Goal: Communication & Community: Answer question/provide support

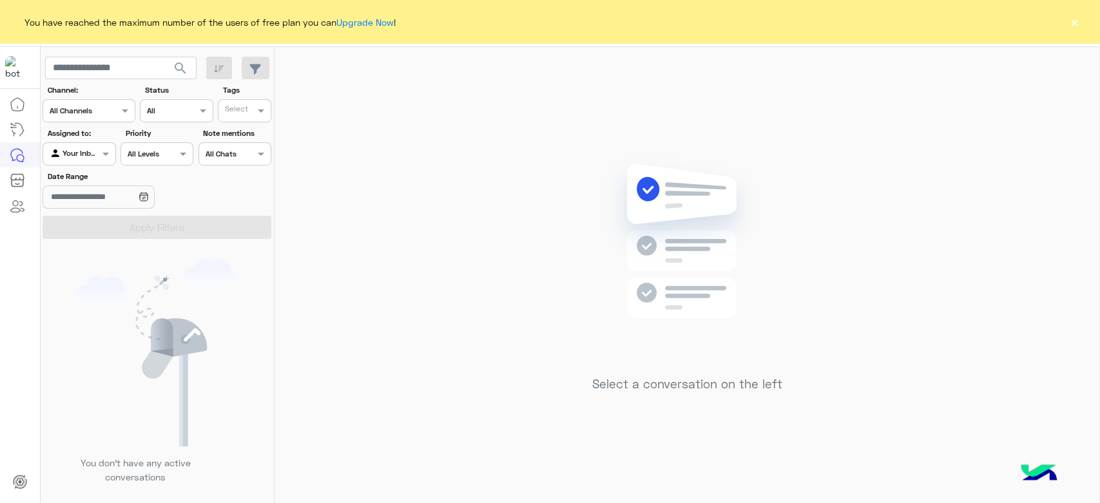
click at [1075, 19] on button "×" at bounding box center [1074, 21] width 13 height 13
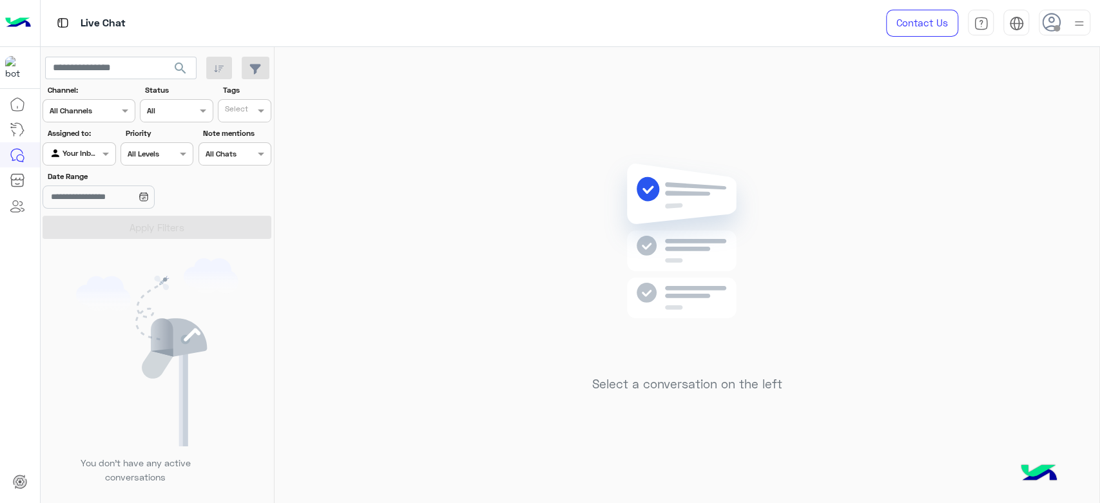
click at [1066, 23] on div at bounding box center [1065, 23] width 52 height 26
click at [972, 101] on label "Online" at bounding box center [1010, 98] width 141 height 23
click at [471, 165] on div "Select a conversation on the left" at bounding box center [687, 278] width 825 height 462
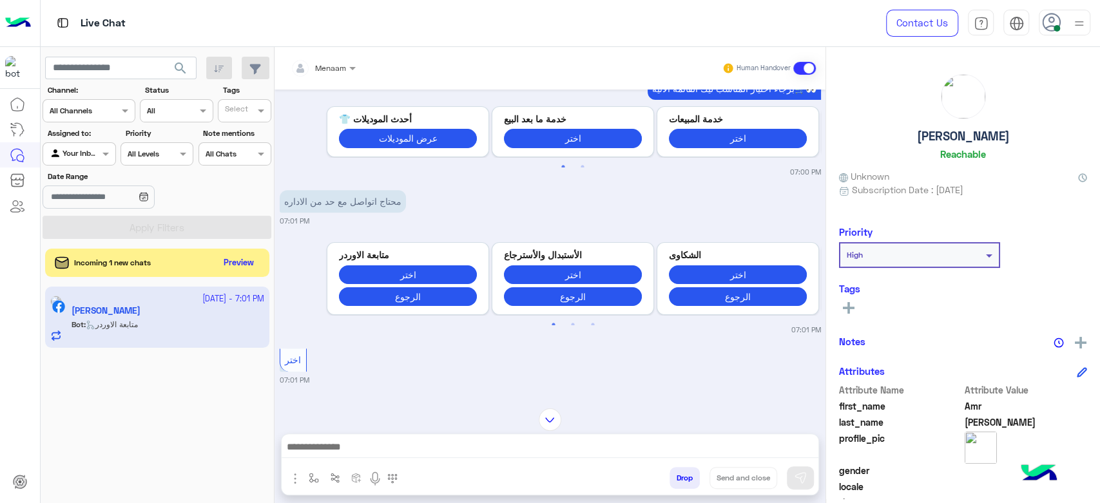
scroll to position [331, 0]
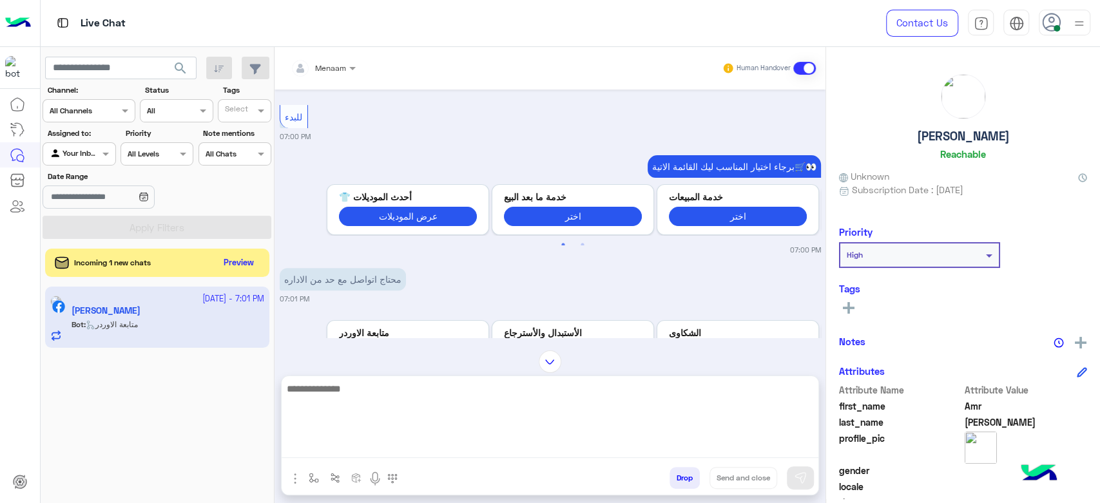
click at [354, 456] on textarea at bounding box center [550, 419] width 537 height 77
type textarea "*"
type textarea "**********"
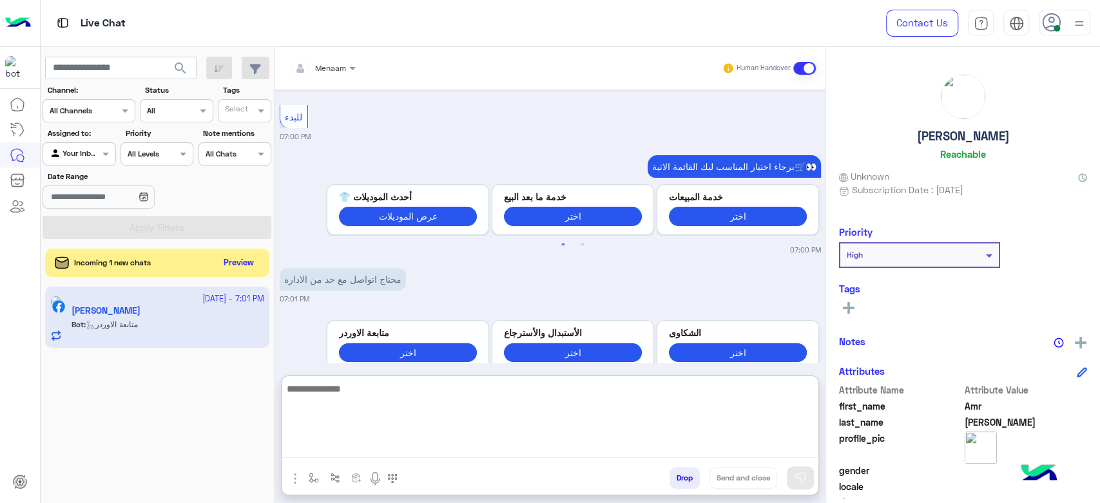
scroll to position [1011, 0]
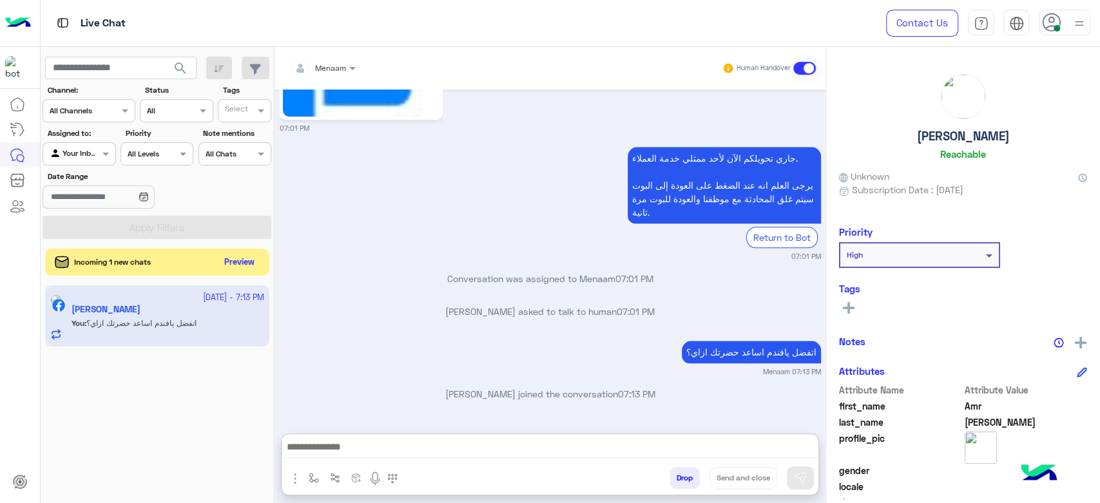
click at [236, 262] on button "Preview" at bounding box center [240, 262] width 40 height 17
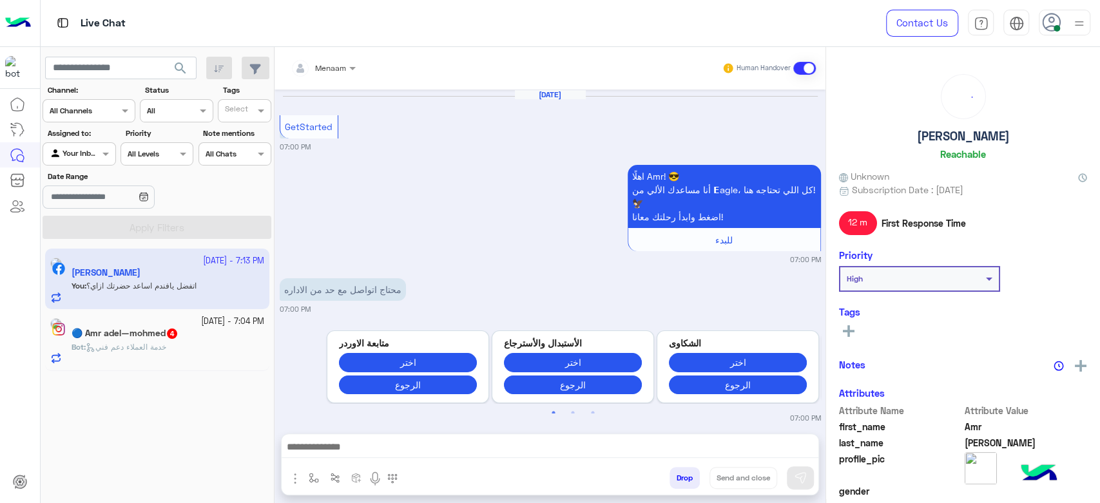
scroll to position [987, 0]
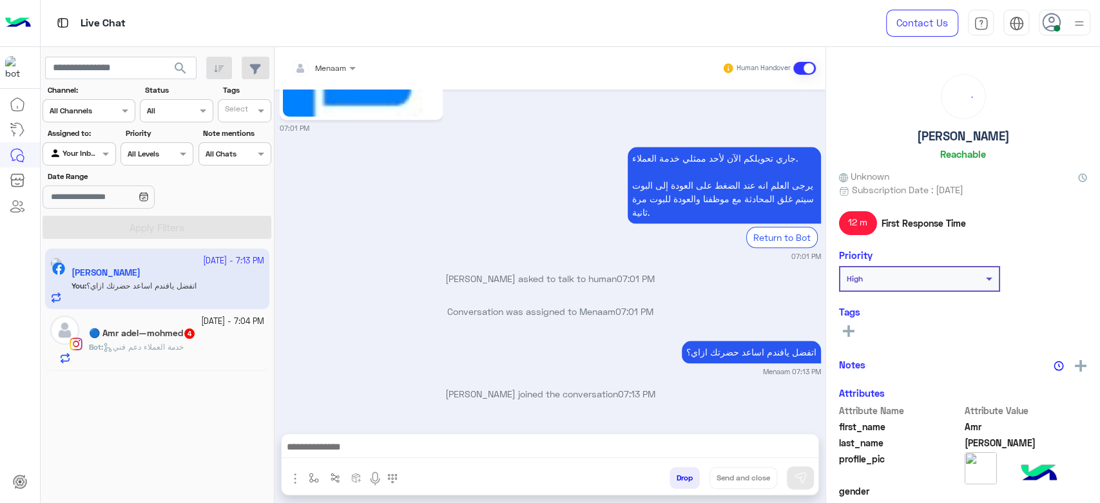
click at [133, 344] on span "خدمة العملاء دعم فني" at bounding box center [143, 347] width 81 height 10
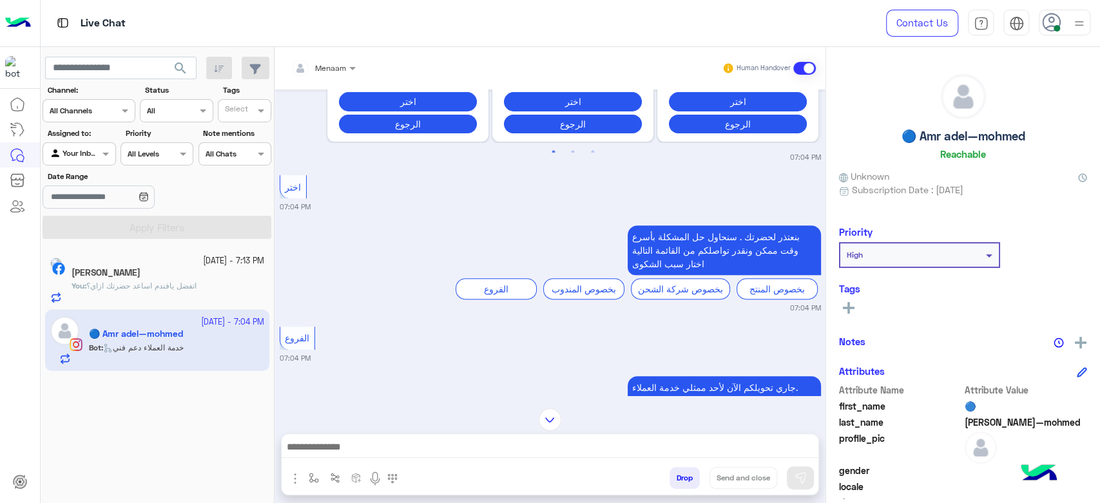
scroll to position [159, 0]
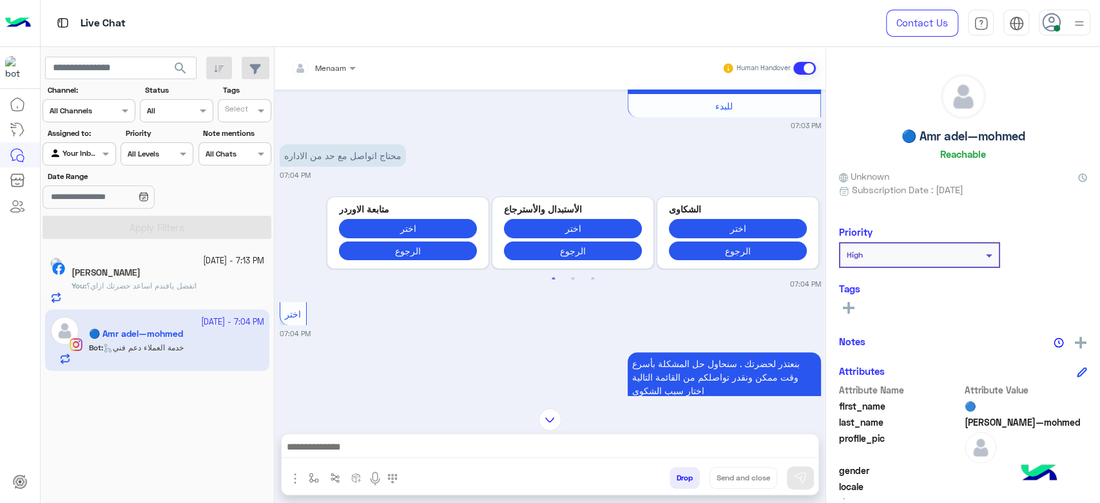
click at [681, 478] on button "Drop" at bounding box center [685, 478] width 30 height 22
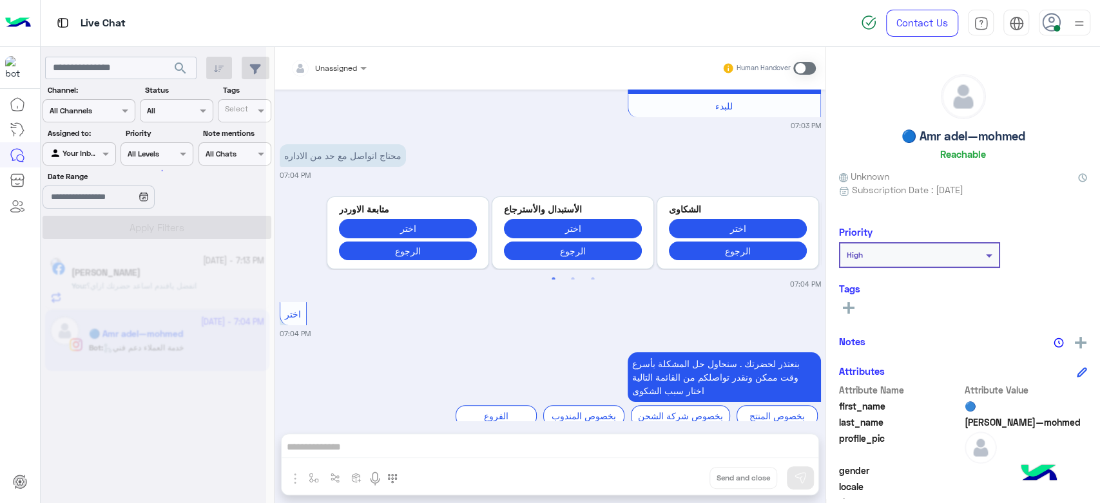
scroll to position [479, 0]
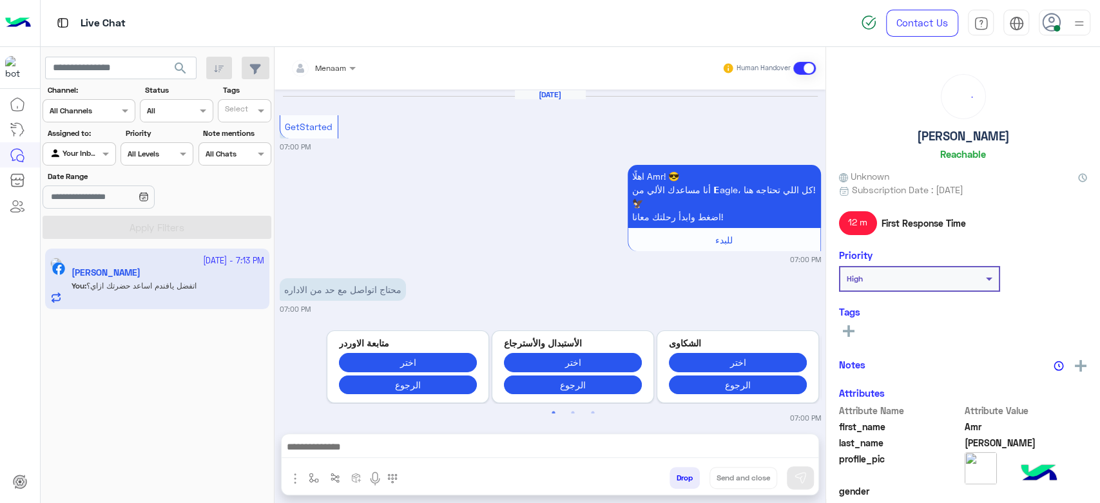
scroll to position [987, 0]
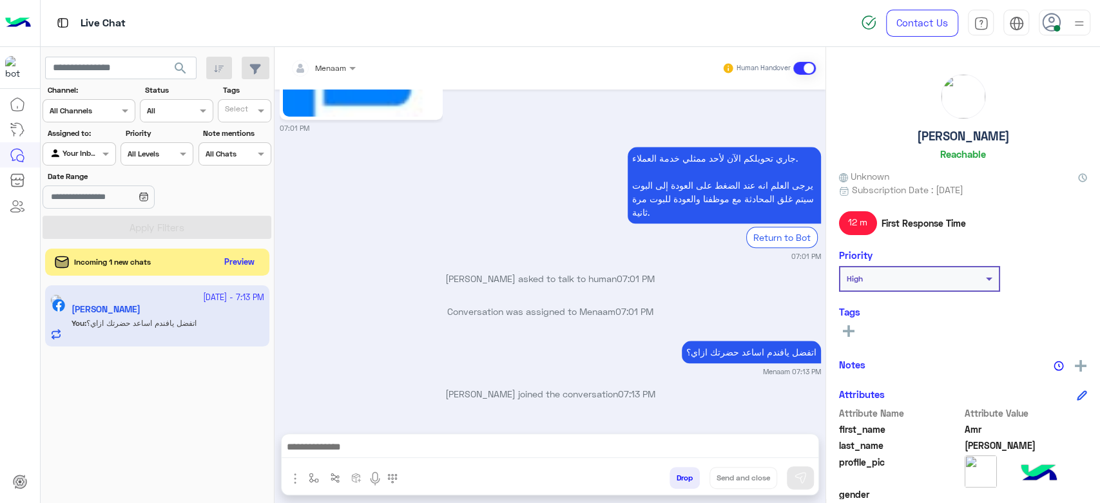
click at [240, 266] on button "Preview" at bounding box center [240, 262] width 40 height 17
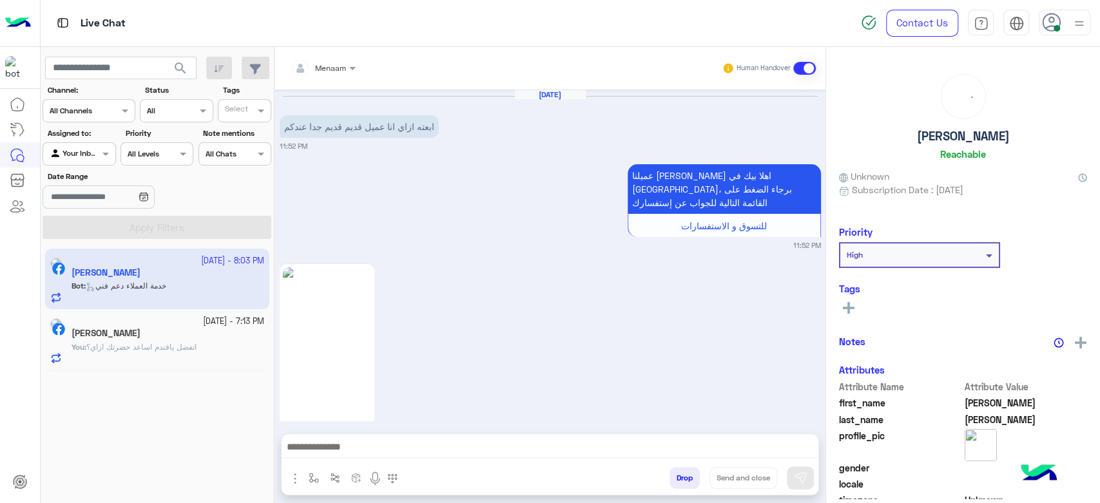
scroll to position [1546, 0]
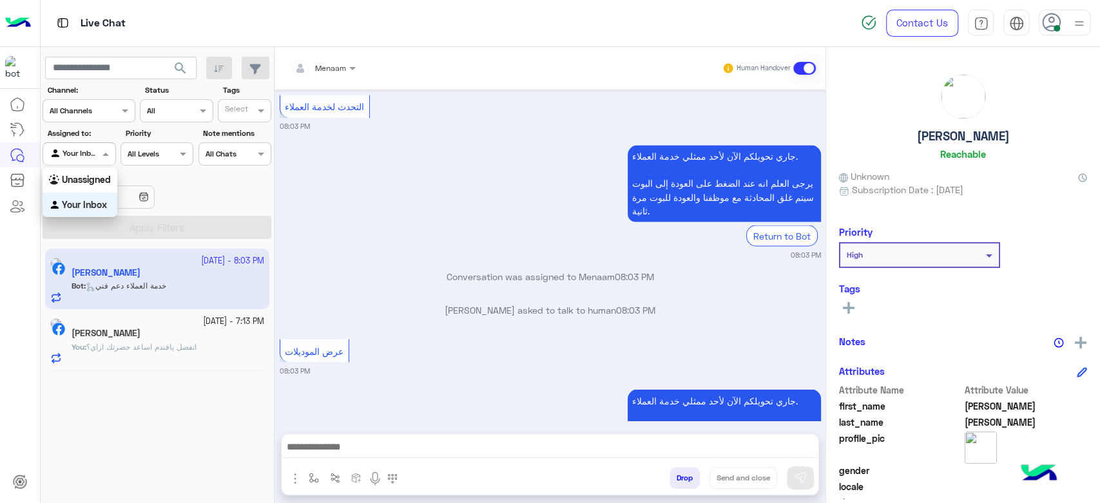
click at [92, 150] on div at bounding box center [79, 152] width 72 height 12
click at [81, 182] on b "Unassigned" at bounding box center [86, 179] width 49 height 11
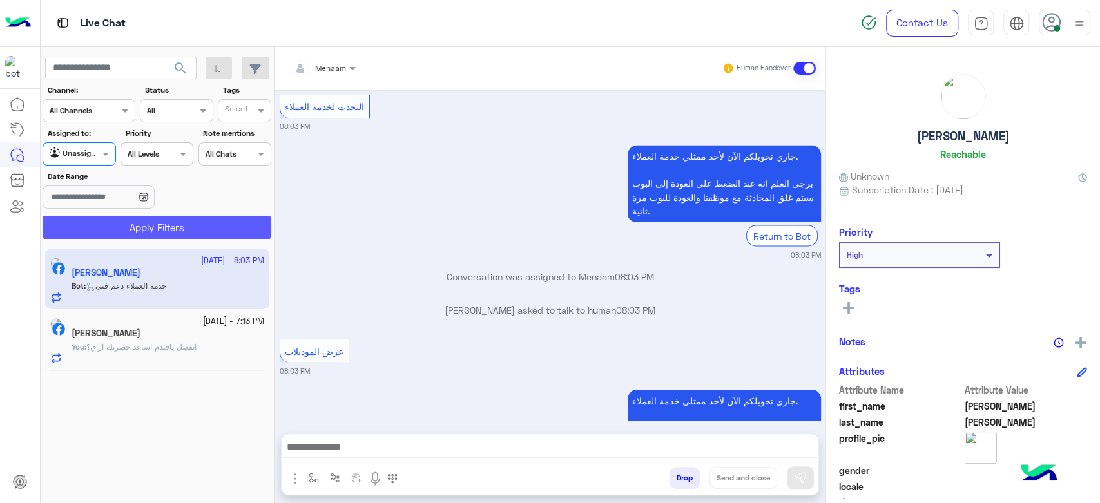
click at [180, 225] on button "Apply Filters" at bounding box center [157, 227] width 229 height 23
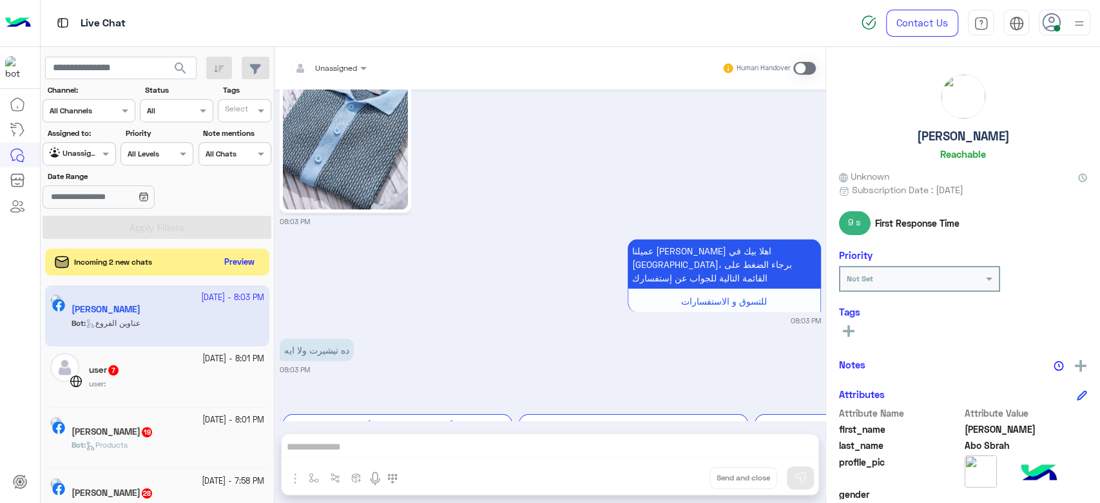
click at [245, 267] on button "Preview" at bounding box center [240, 262] width 40 height 17
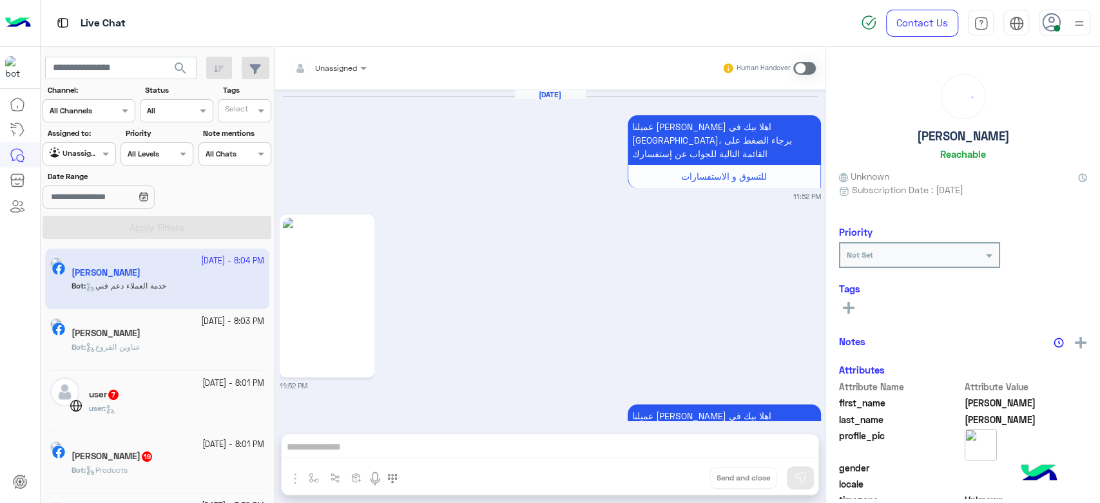
scroll to position [1691, 0]
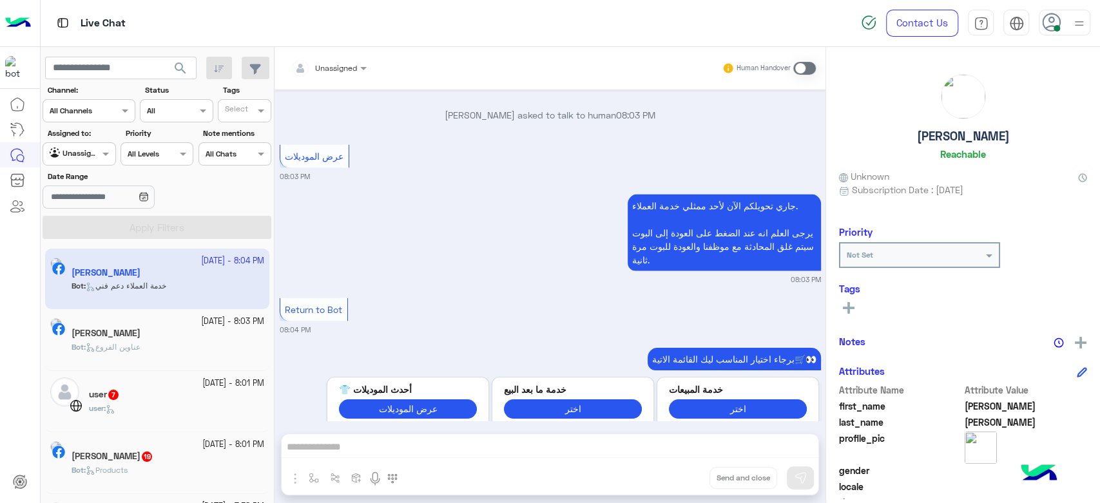
click at [81, 150] on div at bounding box center [79, 152] width 72 height 12
click at [84, 207] on b "Your Inbox" at bounding box center [84, 204] width 45 height 11
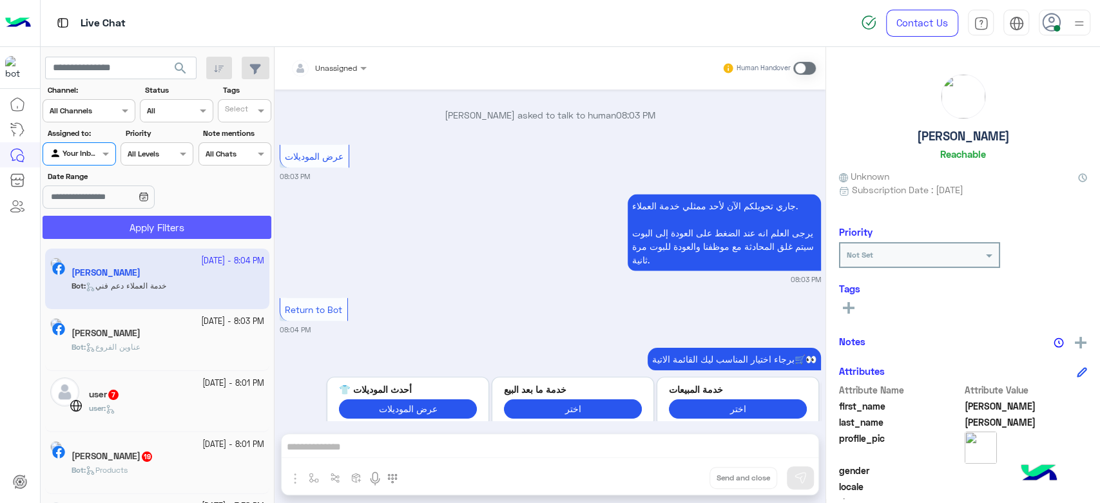
click at [169, 228] on button "Apply Filters" at bounding box center [157, 227] width 229 height 23
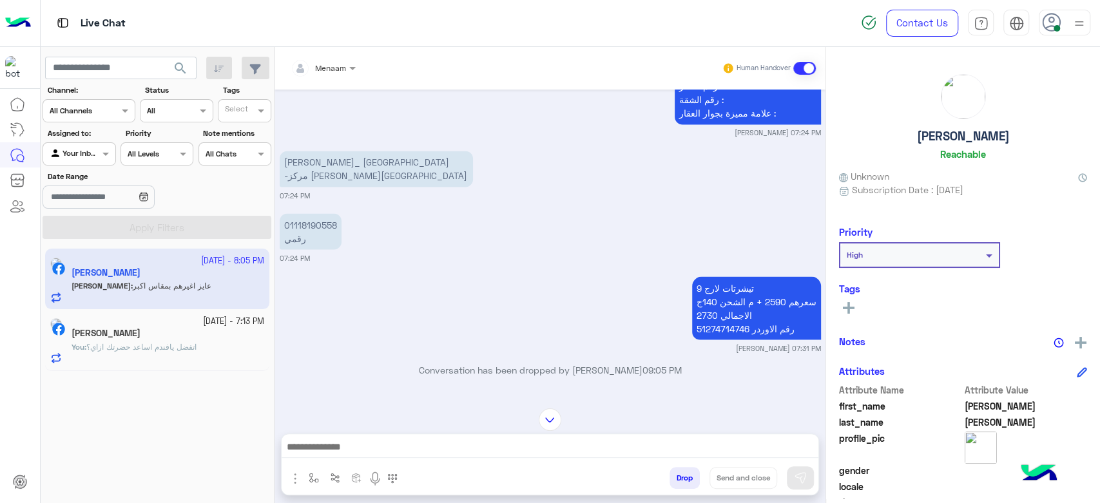
scroll to position [1602, 0]
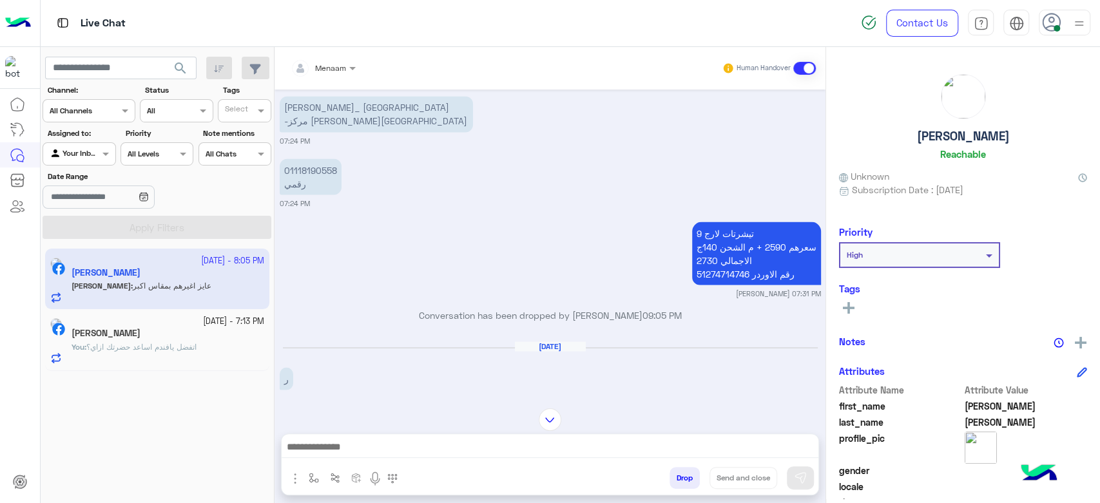
click at [710, 273] on p "9 تيشرتات لارج سعرهم 2590 + م الشحن 140ج الاجمالي 2730 رقم الاوردر 51274714746" at bounding box center [756, 253] width 129 height 63
copy p "51274714746"
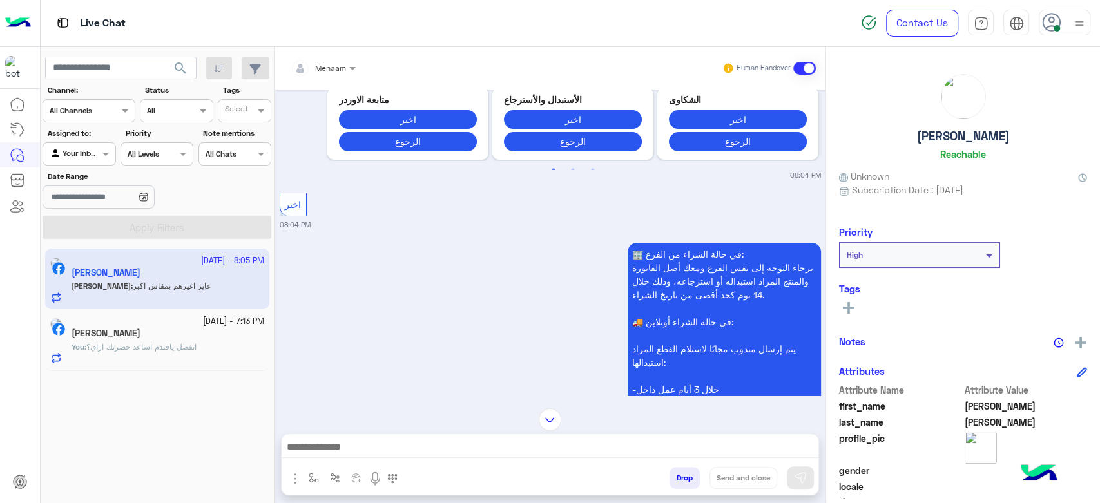
scroll to position [2820, 0]
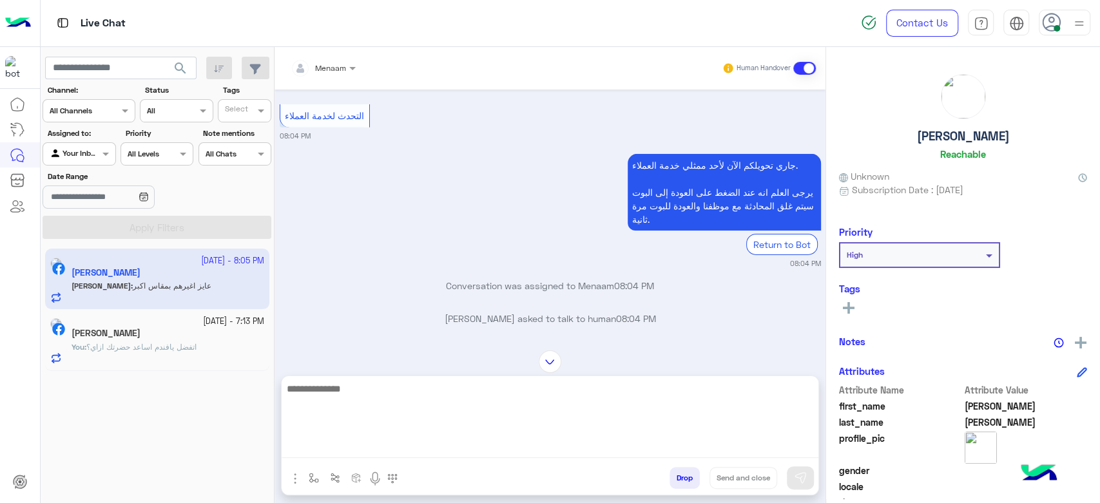
click at [393, 447] on textarea at bounding box center [550, 419] width 537 height 77
paste textarea "**********"
type textarea "**********"
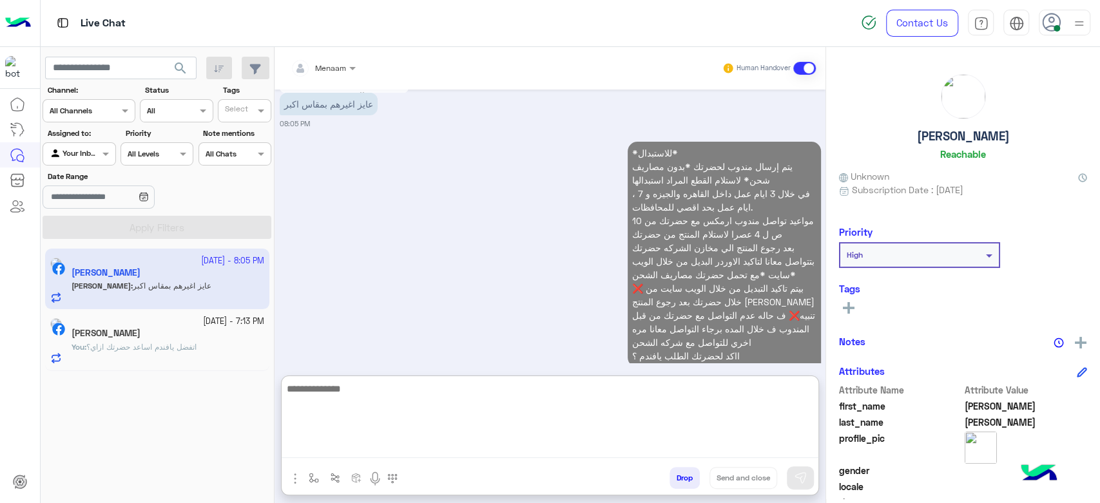
scroll to position [3255, 0]
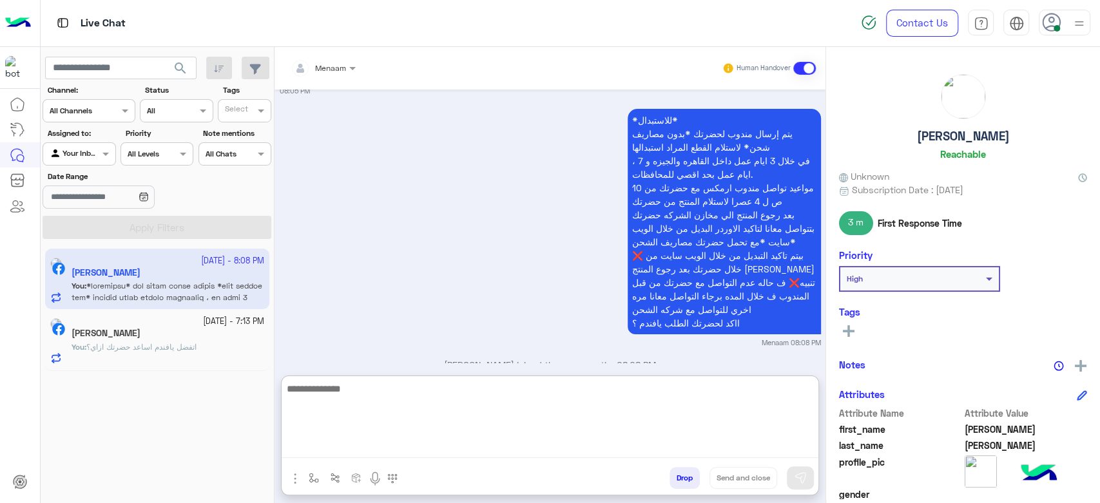
click at [200, 334] on div "Amr Abdel Mobadi" at bounding box center [168, 335] width 193 height 14
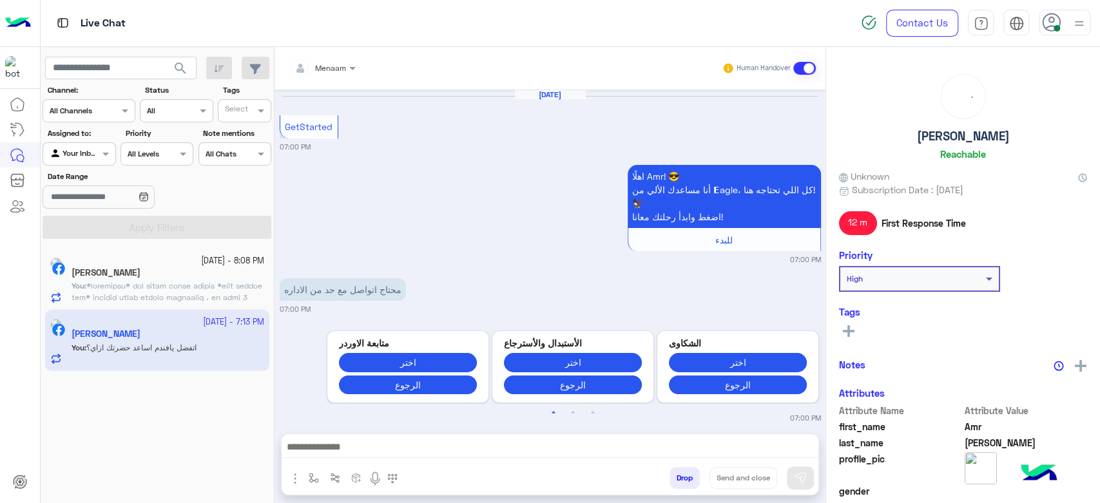
scroll to position [987, 0]
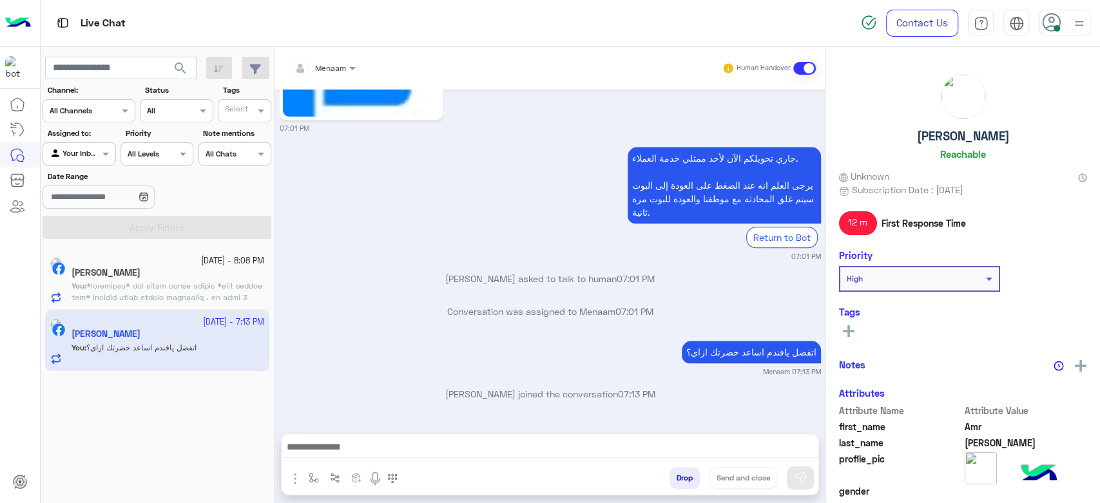
click at [114, 285] on span at bounding box center [167, 349] width 191 height 137
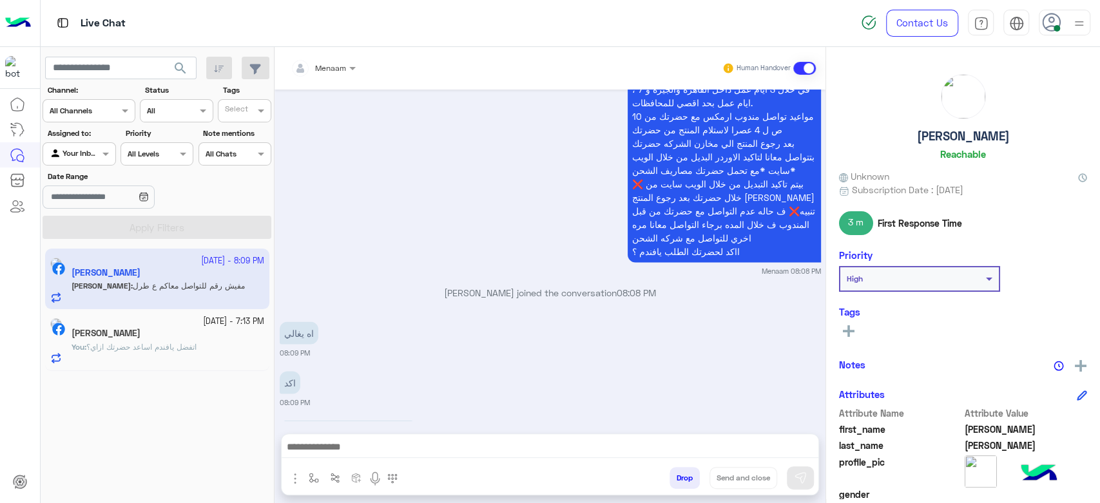
scroll to position [1700, 0]
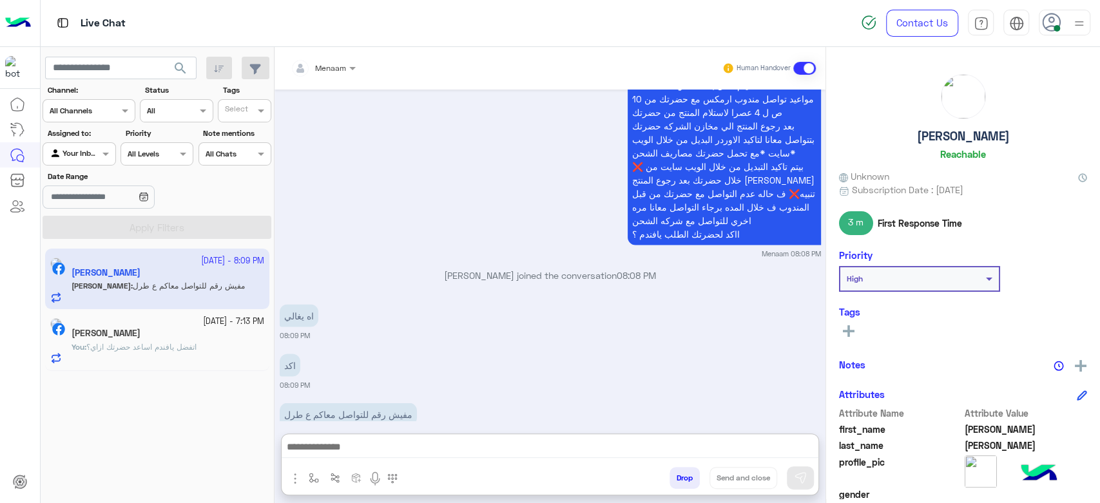
click at [354, 458] on textarea at bounding box center [550, 448] width 537 height 19
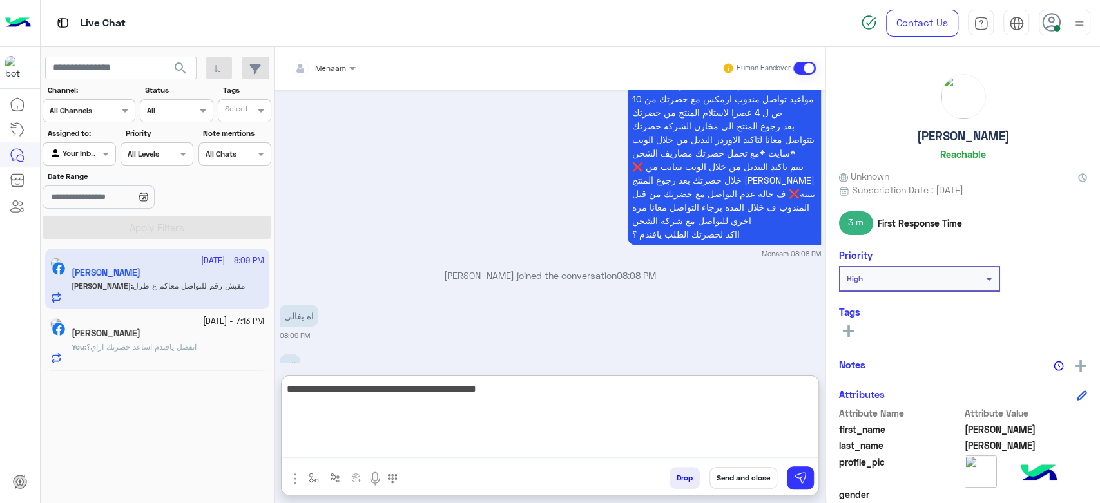
type textarea "**********"
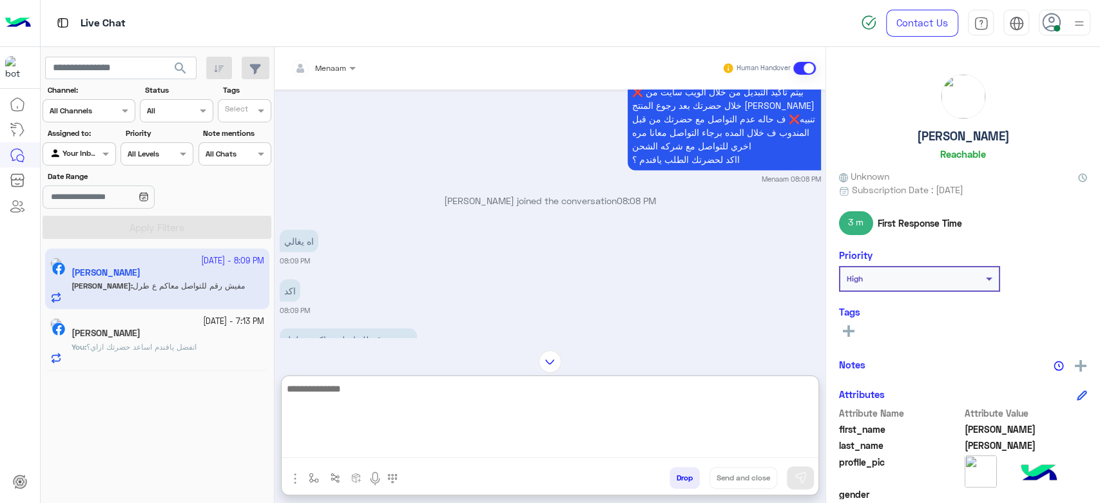
scroll to position [1820, 0]
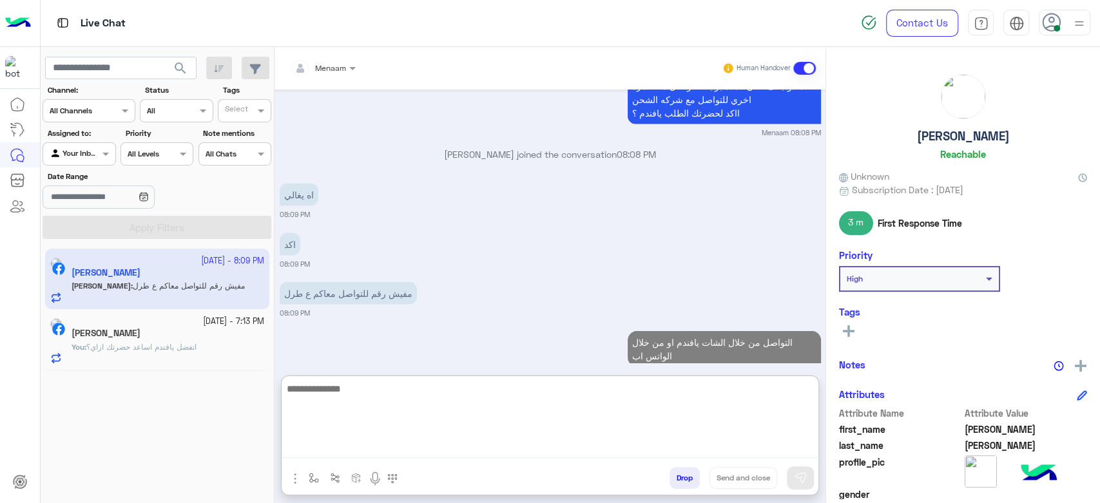
click at [390, 395] on textarea at bounding box center [550, 419] width 537 height 77
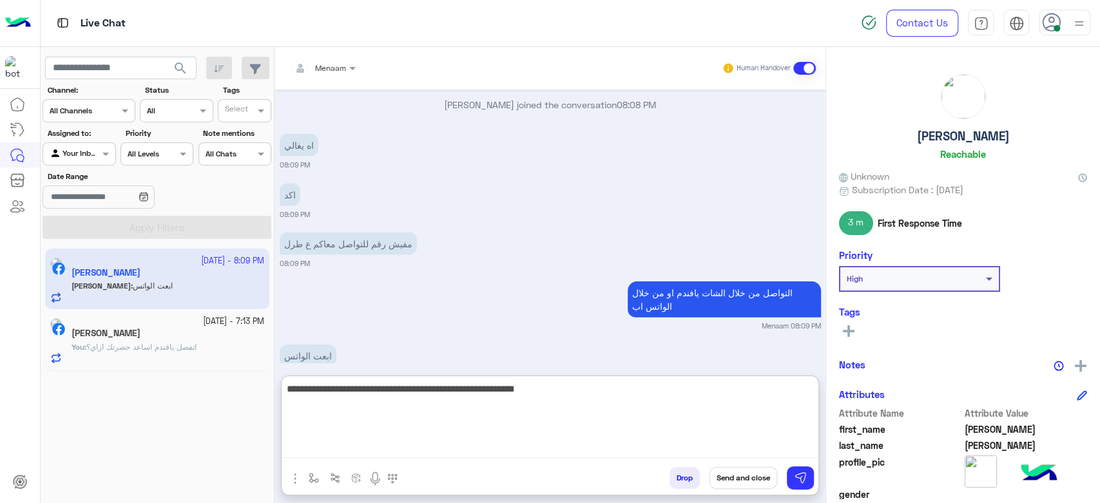
type textarea "**********"
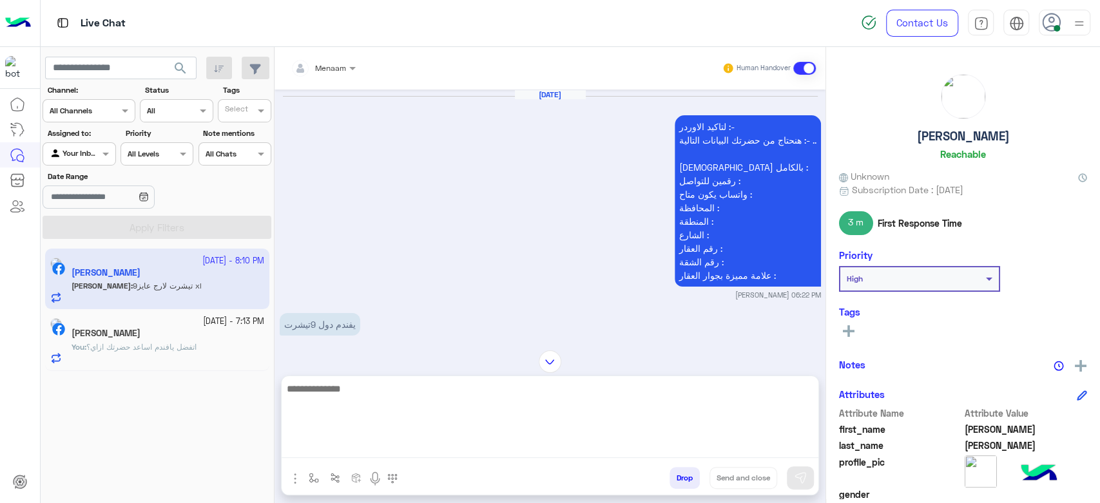
scroll to position [912, 0]
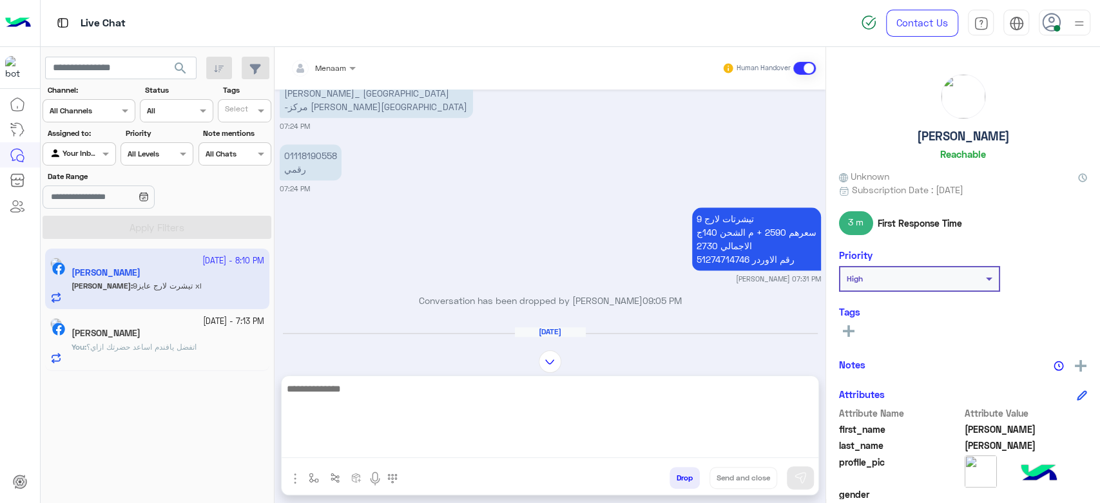
click at [708, 261] on div "Sep 17, 2025 لتاكيد الاوردر :- هنحتاج من حضرتك البيانات التالية :- .. الإسم بال…" at bounding box center [550, 214] width 551 height 248
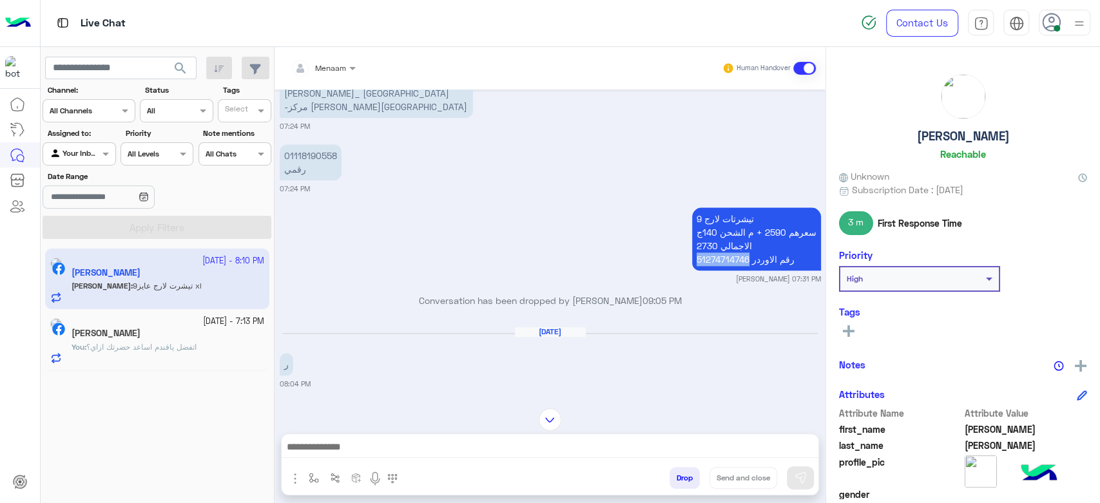
click at [708, 261] on p "9 تيشرتات لارج سعرهم 2590 + م الشحن 140ج الاجمالي 2730 رقم الاوردر 51274714746" at bounding box center [756, 239] width 129 height 63
copy p "51274714746"
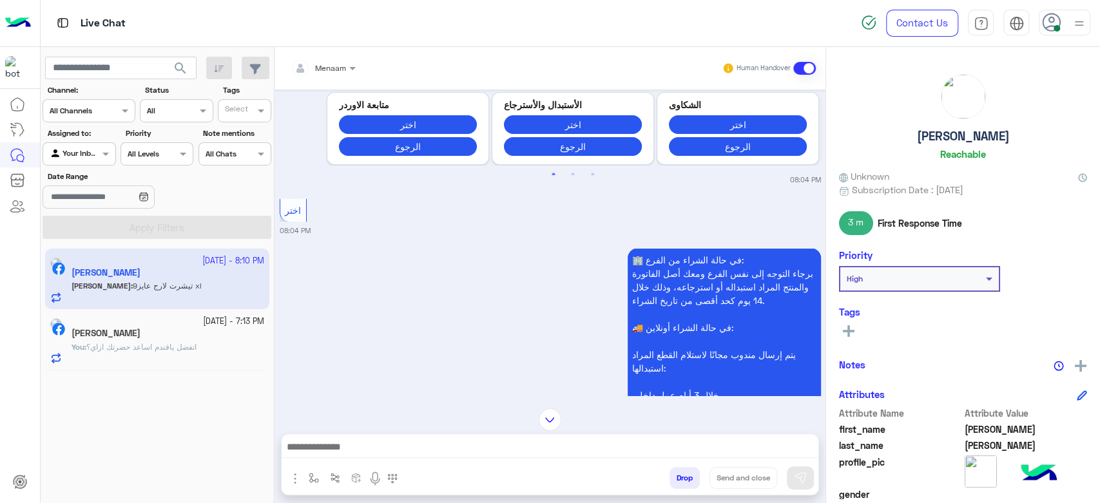
scroll to position [1557, 0]
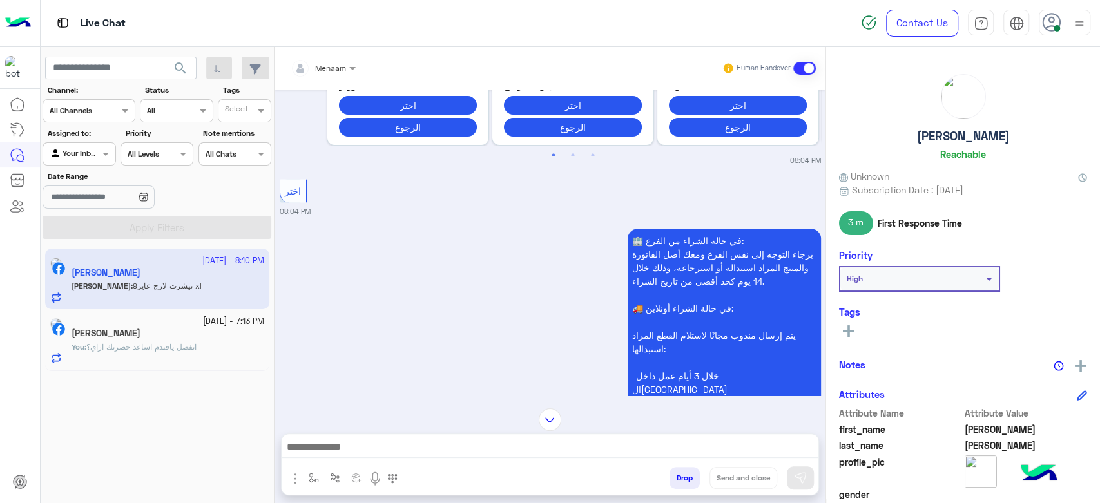
click at [333, 447] on textarea at bounding box center [550, 448] width 537 height 19
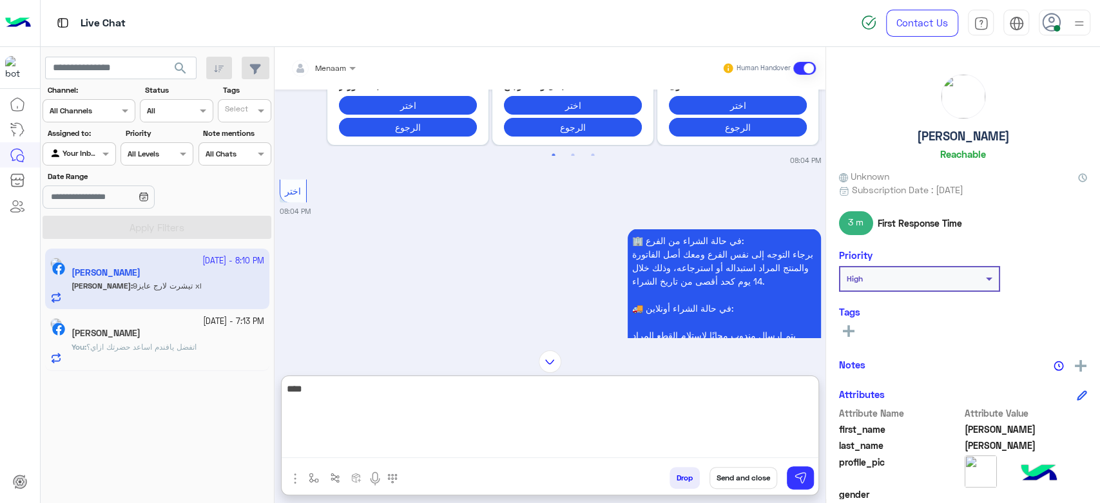
type textarea "****"
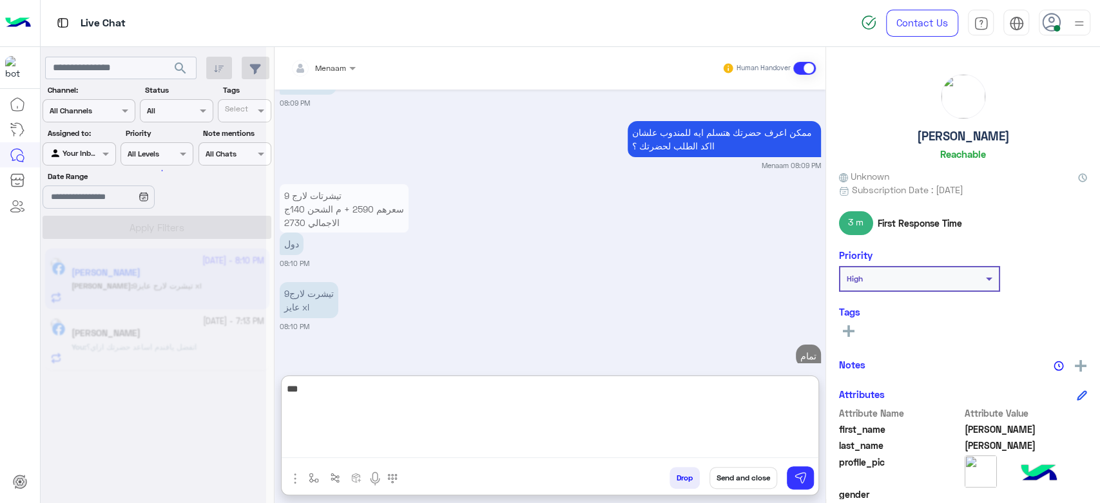
scroll to position [3209, 0]
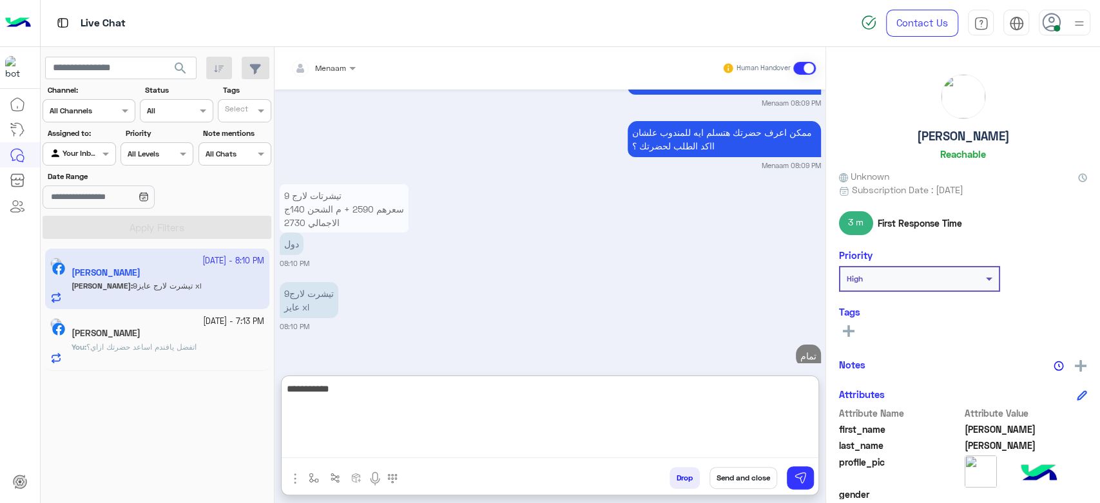
type textarea "**********"
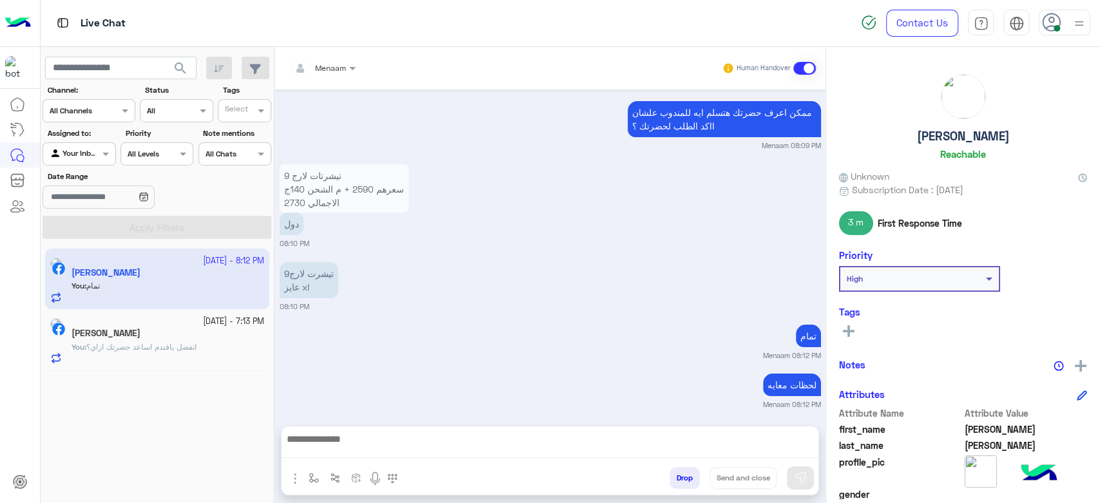
scroll to position [3201, 0]
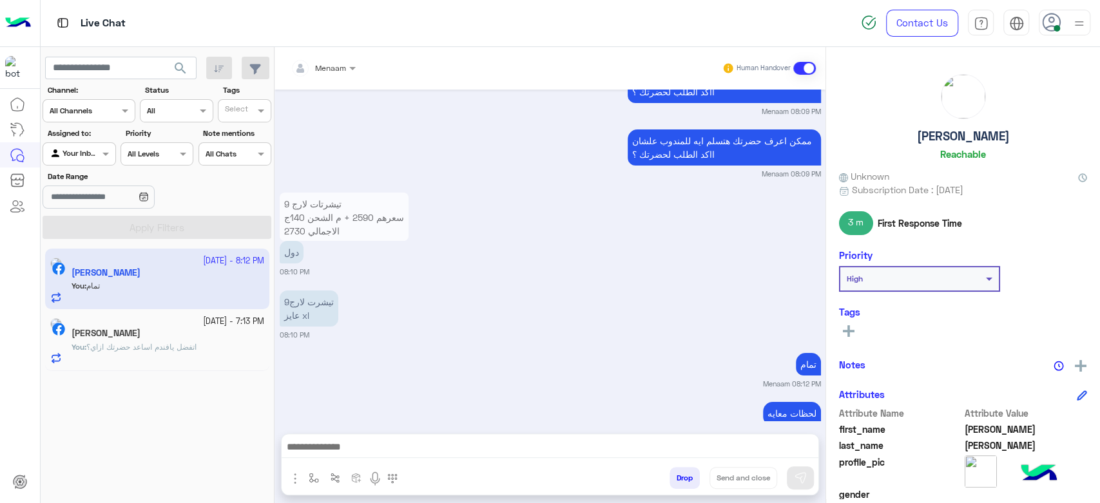
click at [571, 206] on div "9 تيشرتات لارج سعرهم 2590 + م الشحن 140ج الاجمالي 2730 رقم الاوردر 51274714746 …" at bounding box center [550, 234] width 541 height 88
click at [334, 453] on textarea at bounding box center [550, 448] width 537 height 19
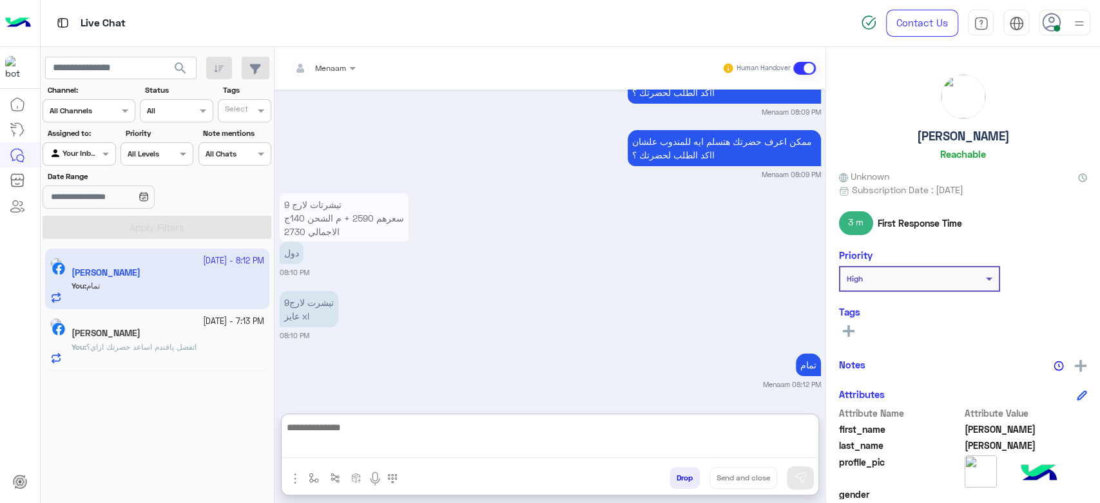
paste textarea "**********"
type textarea "**********"
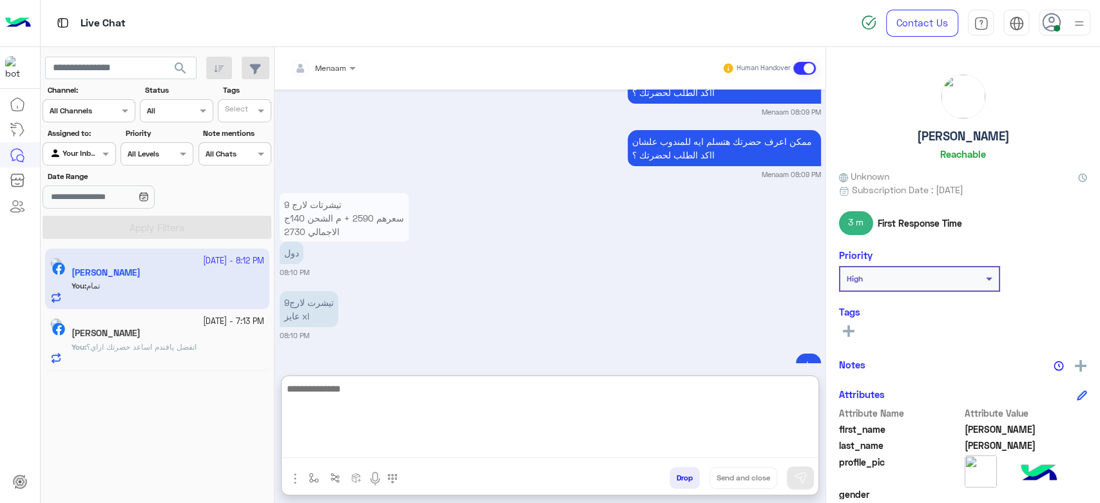
scroll to position [3525, 0]
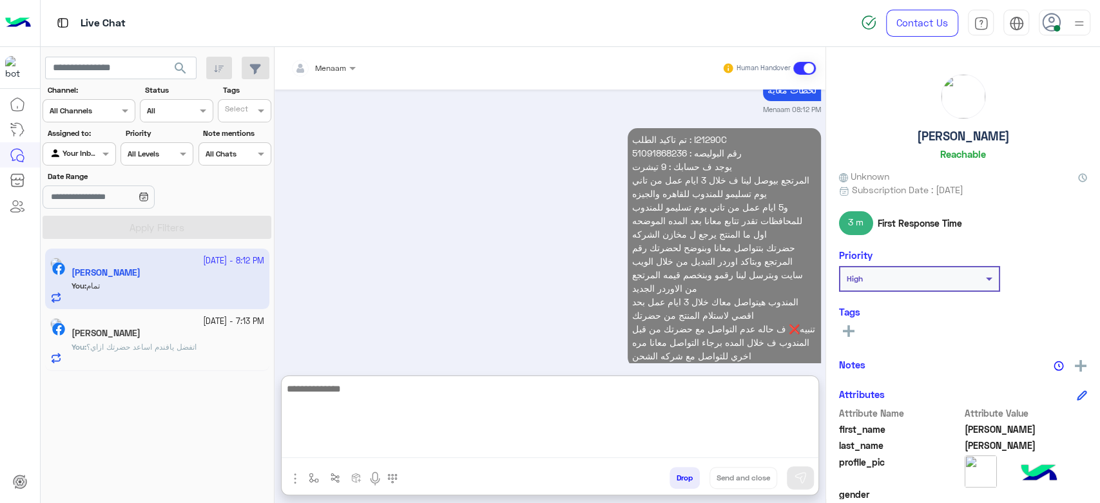
click at [651, 128] on p "تم تاكيد الطلب : I21290C رقم البوليصه : 51091868236 يوجد ف حسابك : 9 تيشرت المر…" at bounding box center [724, 247] width 193 height 239
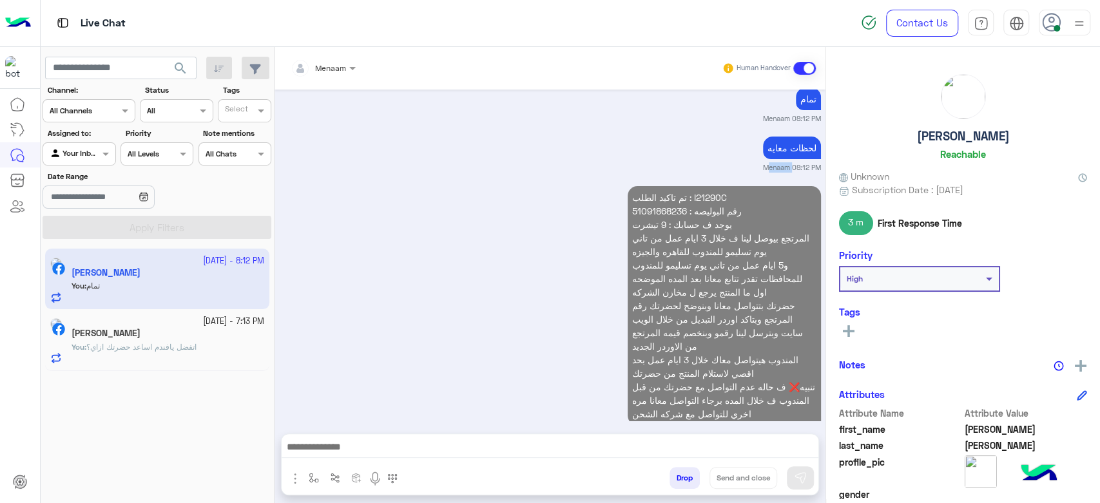
click at [651, 133] on div "لحظات معايه Menaam 08:12 PM" at bounding box center [550, 152] width 541 height 39
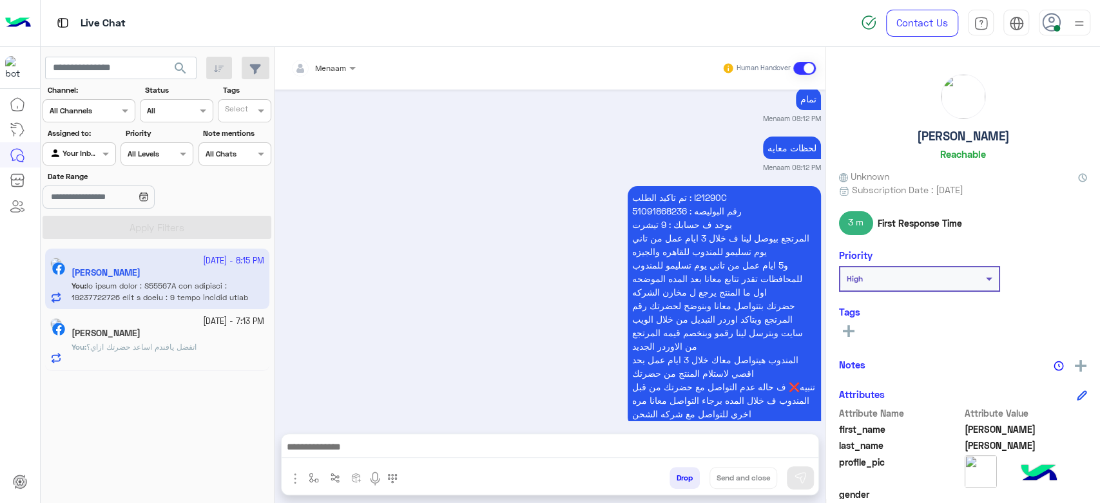
click at [651, 186] on p "تم تاكيد الطلب : I21290C رقم البوليصه : 51091868236 يوجد ف حسابك : 9 تيشرت المر…" at bounding box center [724, 305] width 193 height 239
copy p "51091868236"
click at [157, 354] on div "You : اتفضل يافندم اساعد حضرتك ازاي؟" at bounding box center [168, 353] width 193 height 23
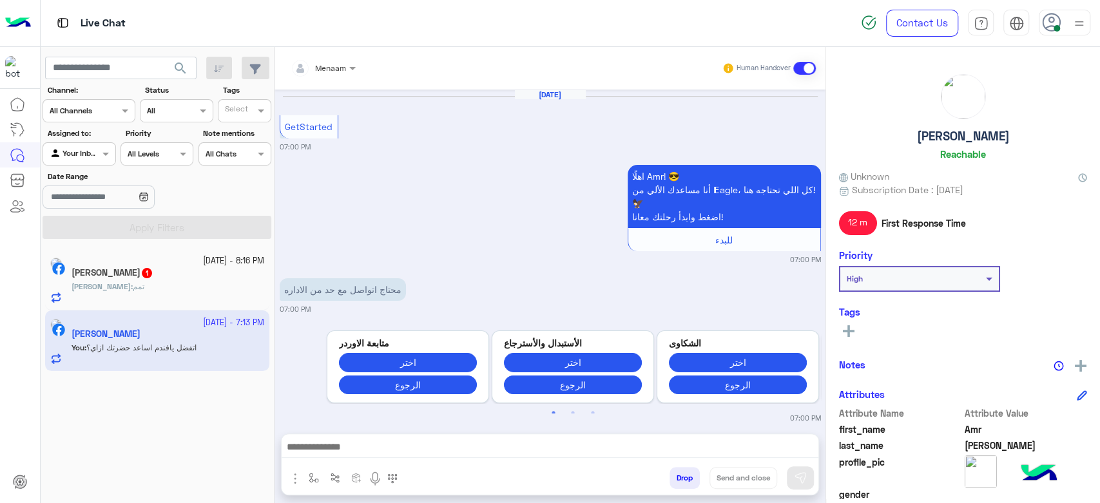
scroll to position [987, 0]
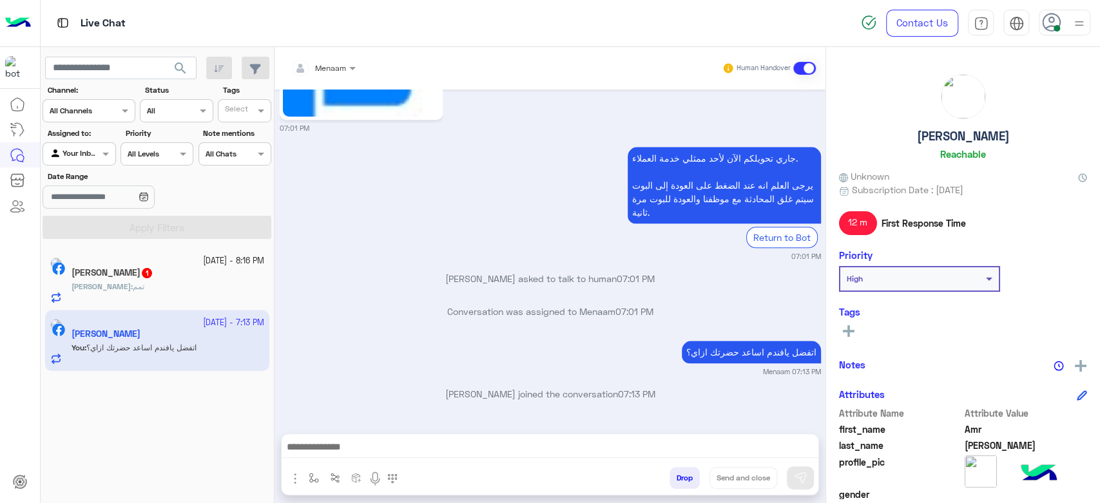
click at [235, 272] on div "Yousef Khalid 1" at bounding box center [168, 275] width 193 height 14
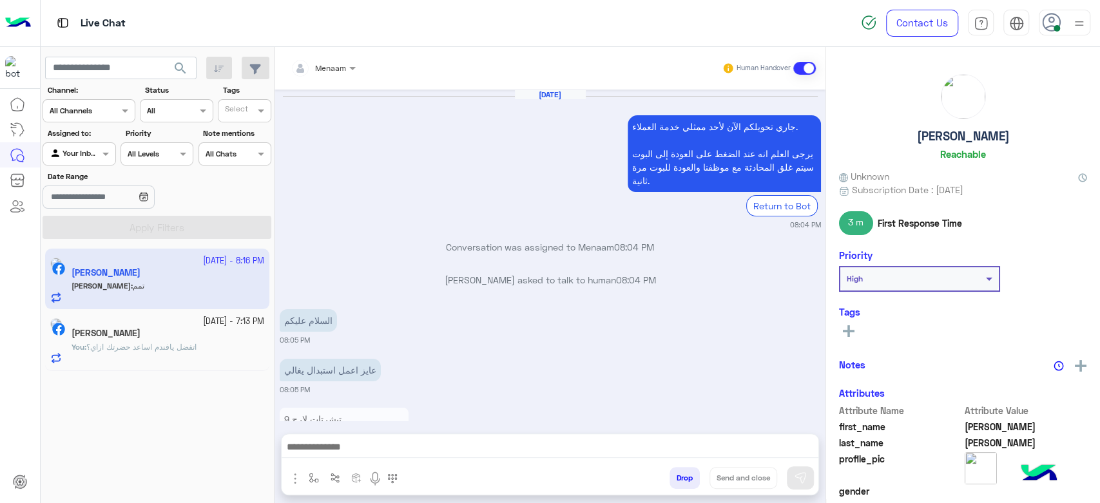
scroll to position [1263, 0]
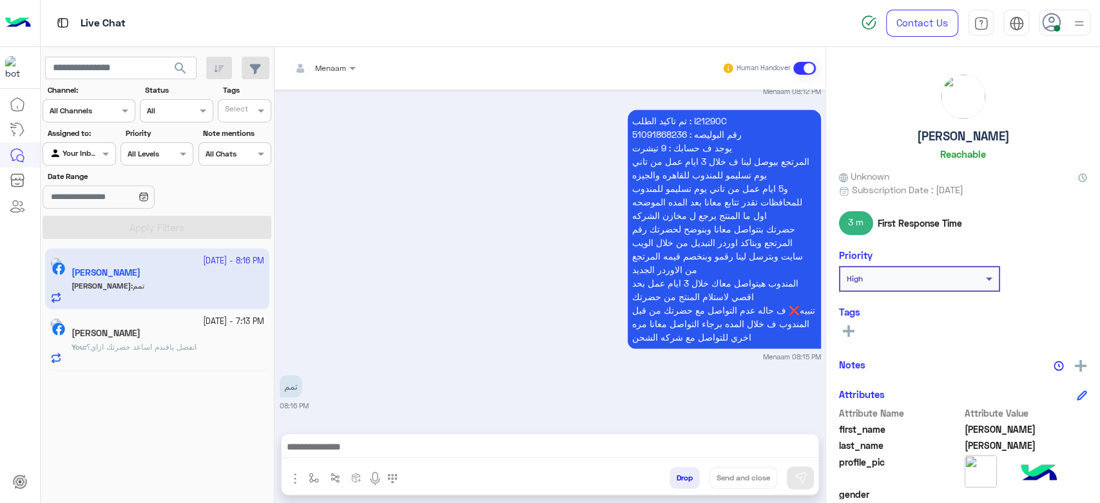
click at [385, 453] on textarea at bounding box center [550, 448] width 537 height 19
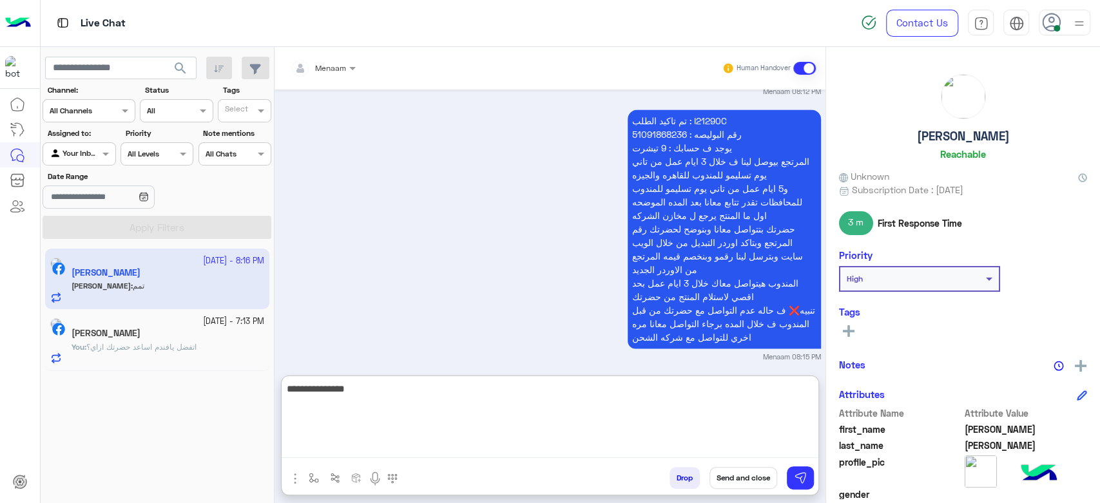
type textarea "**********"
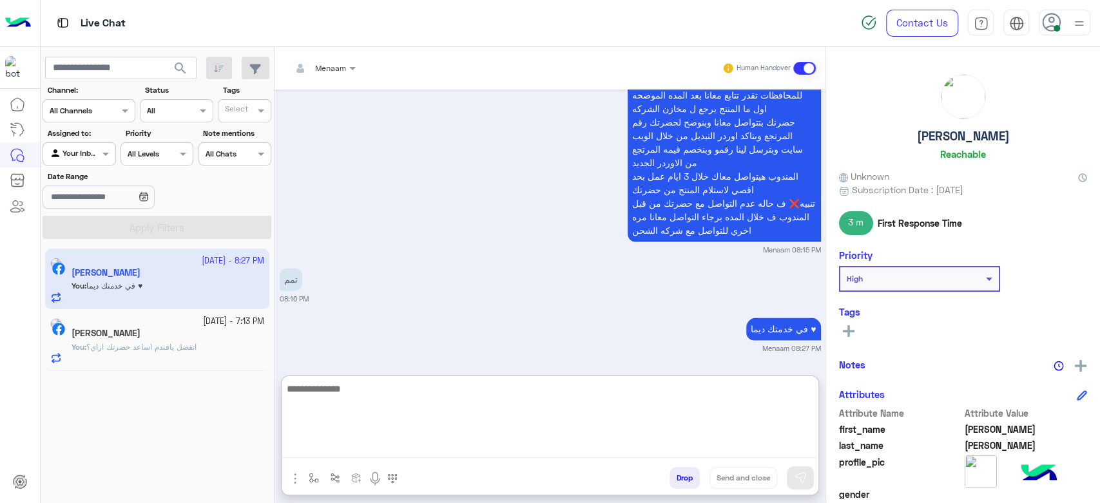
click at [685, 473] on button "Drop" at bounding box center [685, 478] width 30 height 22
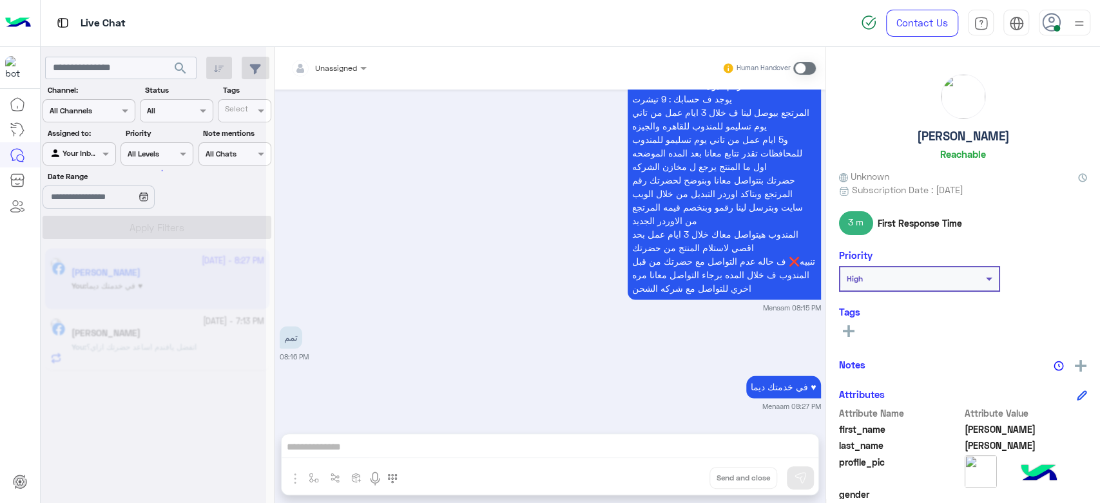
scroll to position [1346, 0]
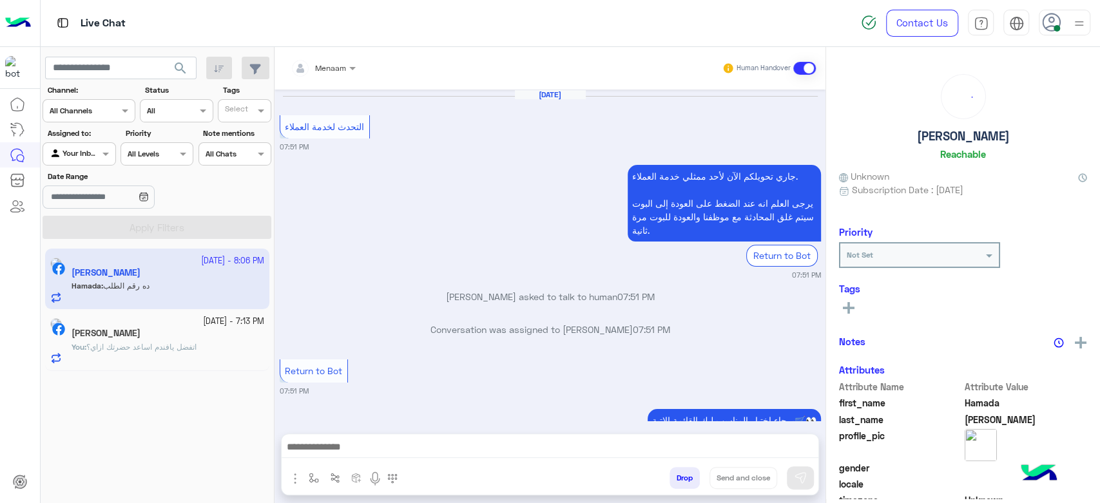
scroll to position [883, 0]
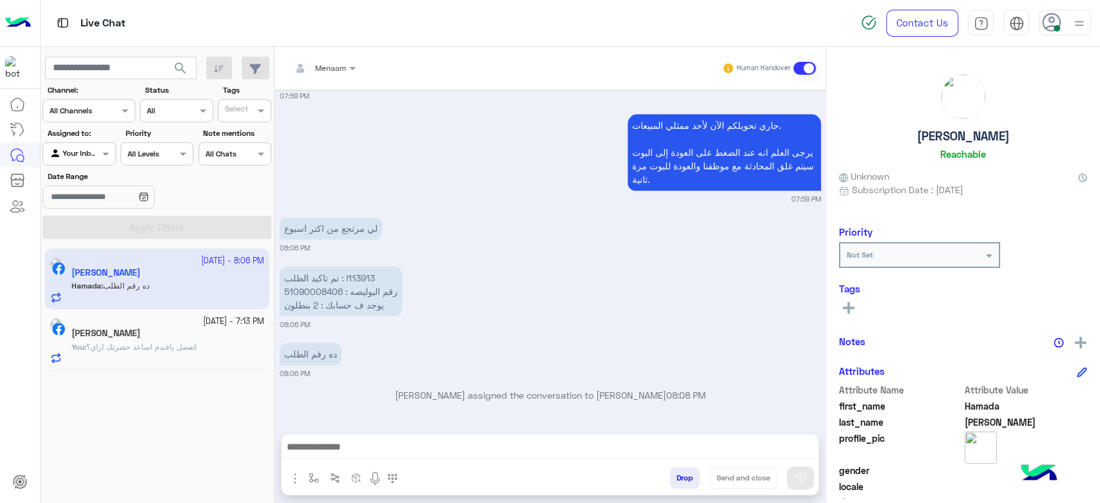
click at [380, 437] on div at bounding box center [550, 450] width 537 height 32
click at [367, 447] on textarea at bounding box center [550, 441] width 537 height 34
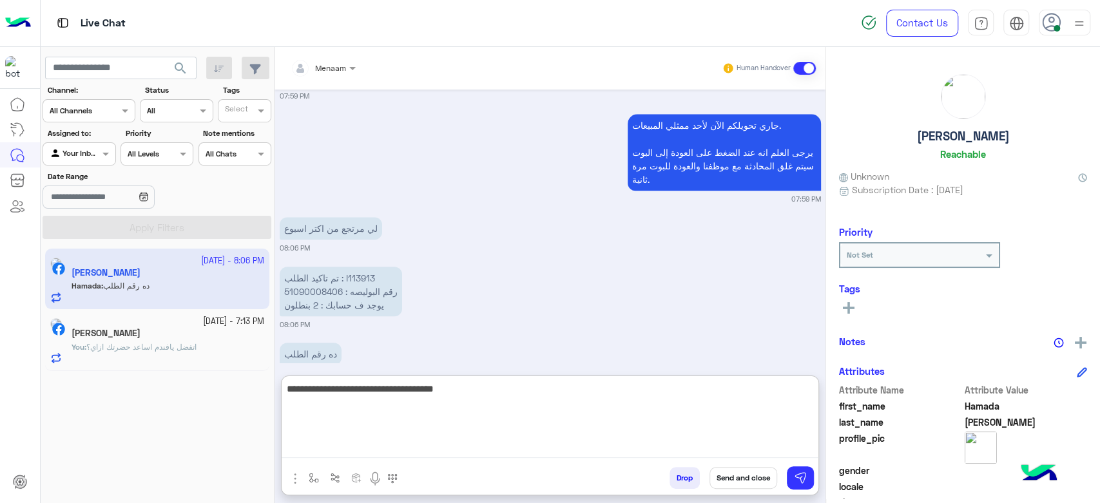
type textarea "**********"
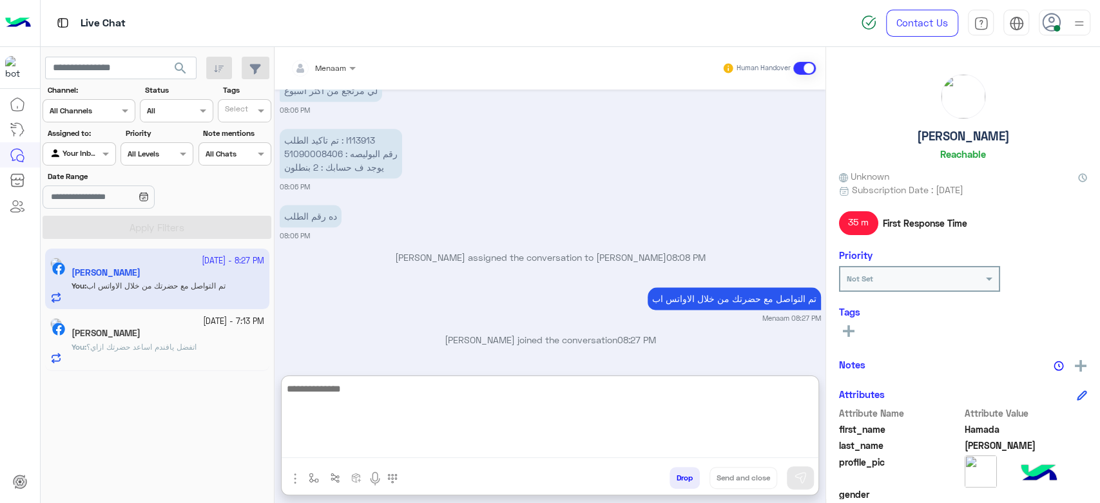
scroll to position [1024, 0]
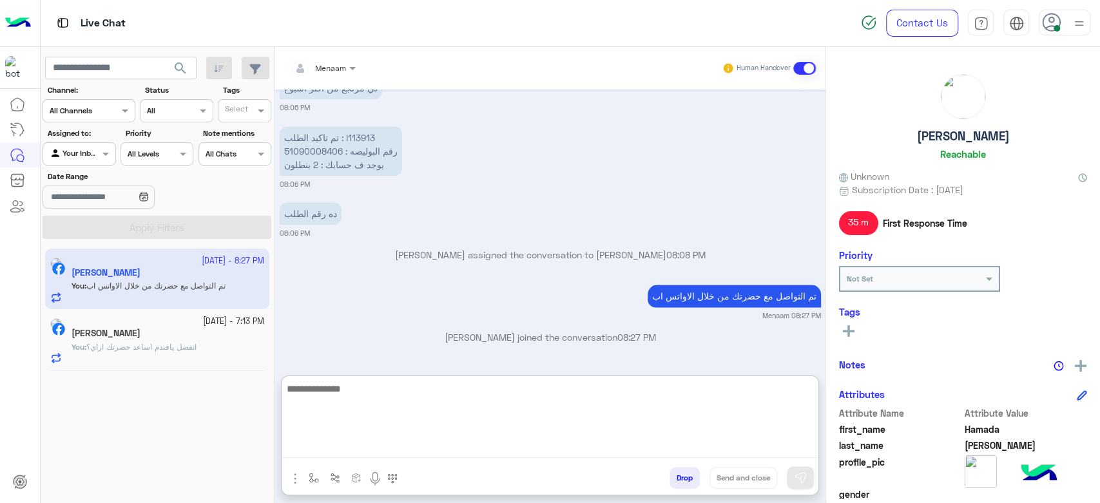
click at [375, 391] on textarea at bounding box center [550, 419] width 537 height 77
type textarea "********"
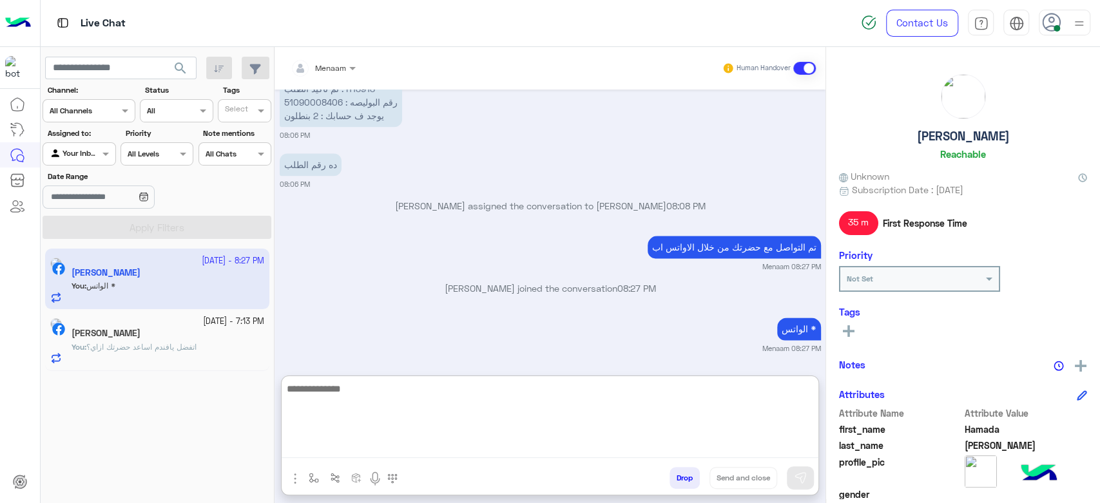
click at [680, 478] on button "Drop" at bounding box center [685, 478] width 30 height 22
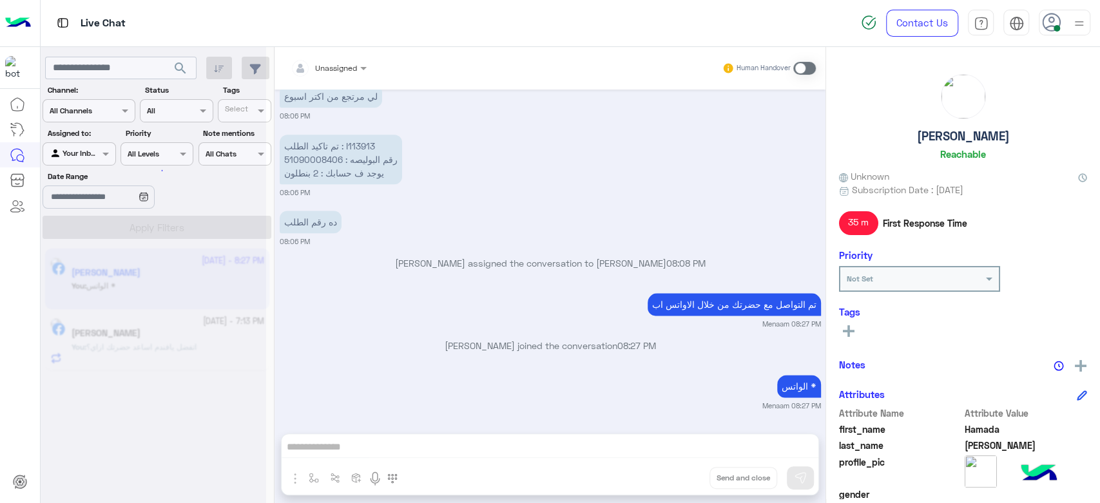
scroll to position [1048, 0]
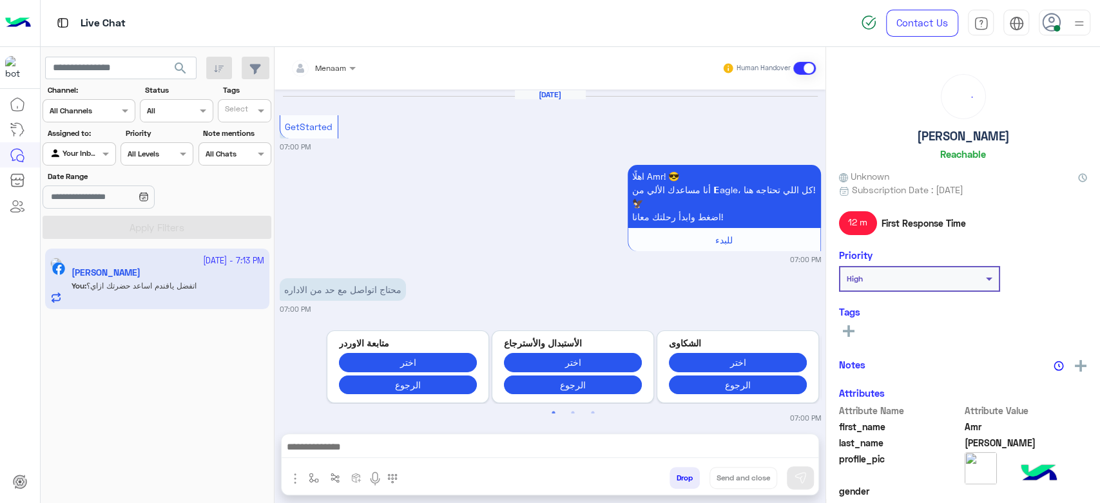
scroll to position [987, 0]
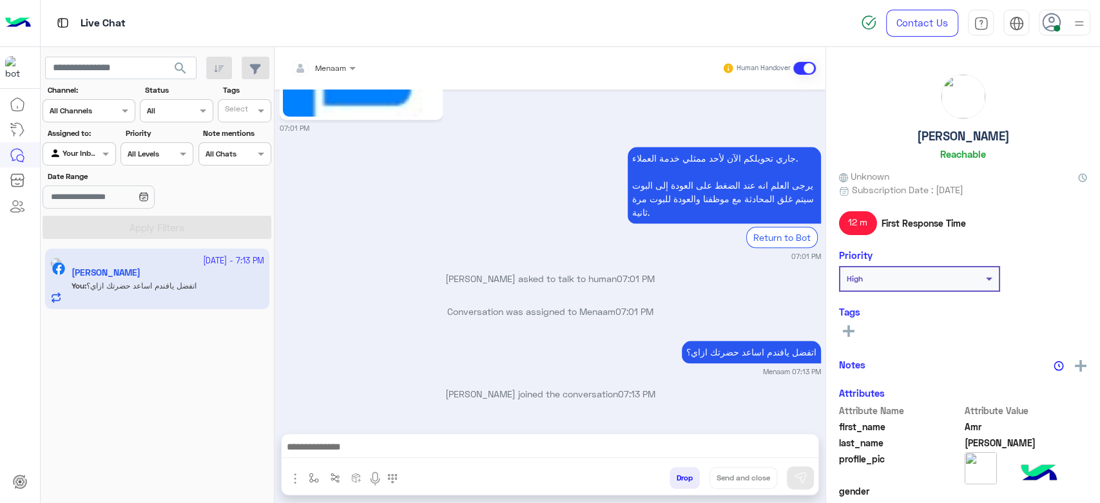
click at [680, 481] on button "Drop" at bounding box center [685, 478] width 30 height 22
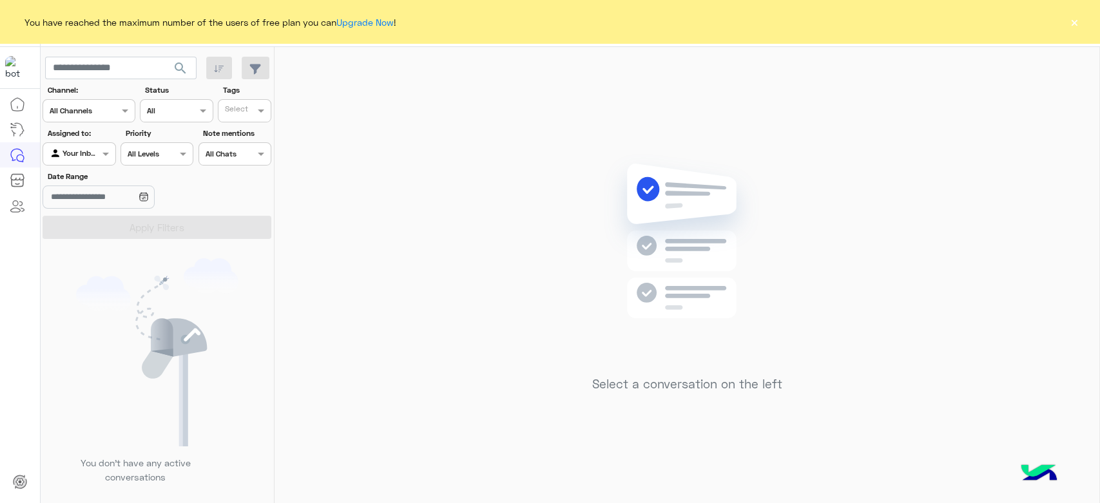
click at [1075, 26] on button "×" at bounding box center [1074, 21] width 13 height 13
